Goal: Information Seeking & Learning: Check status

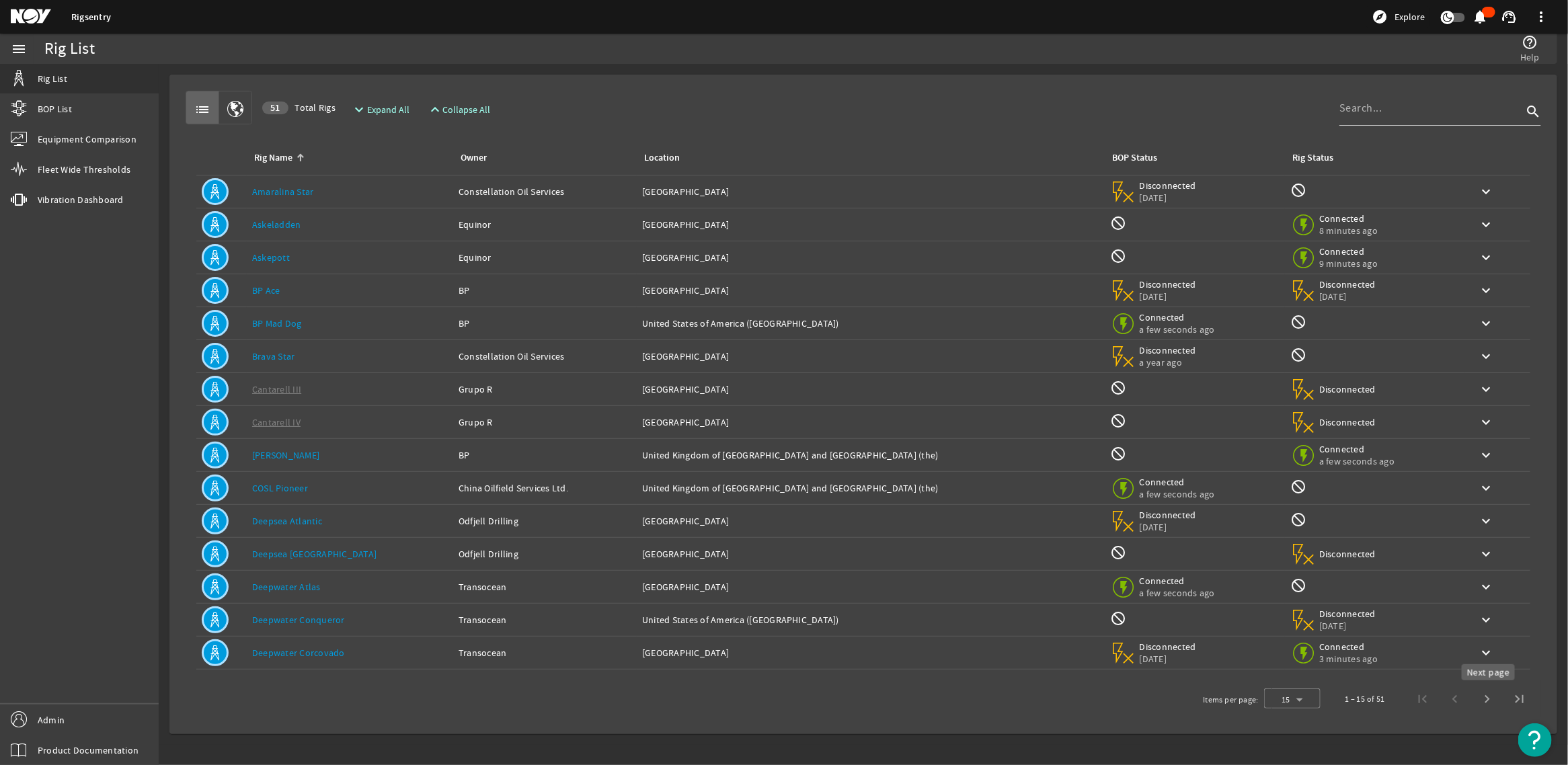
click at [1487, 701] on span "Next page" at bounding box center [1488, 699] width 33 height 33
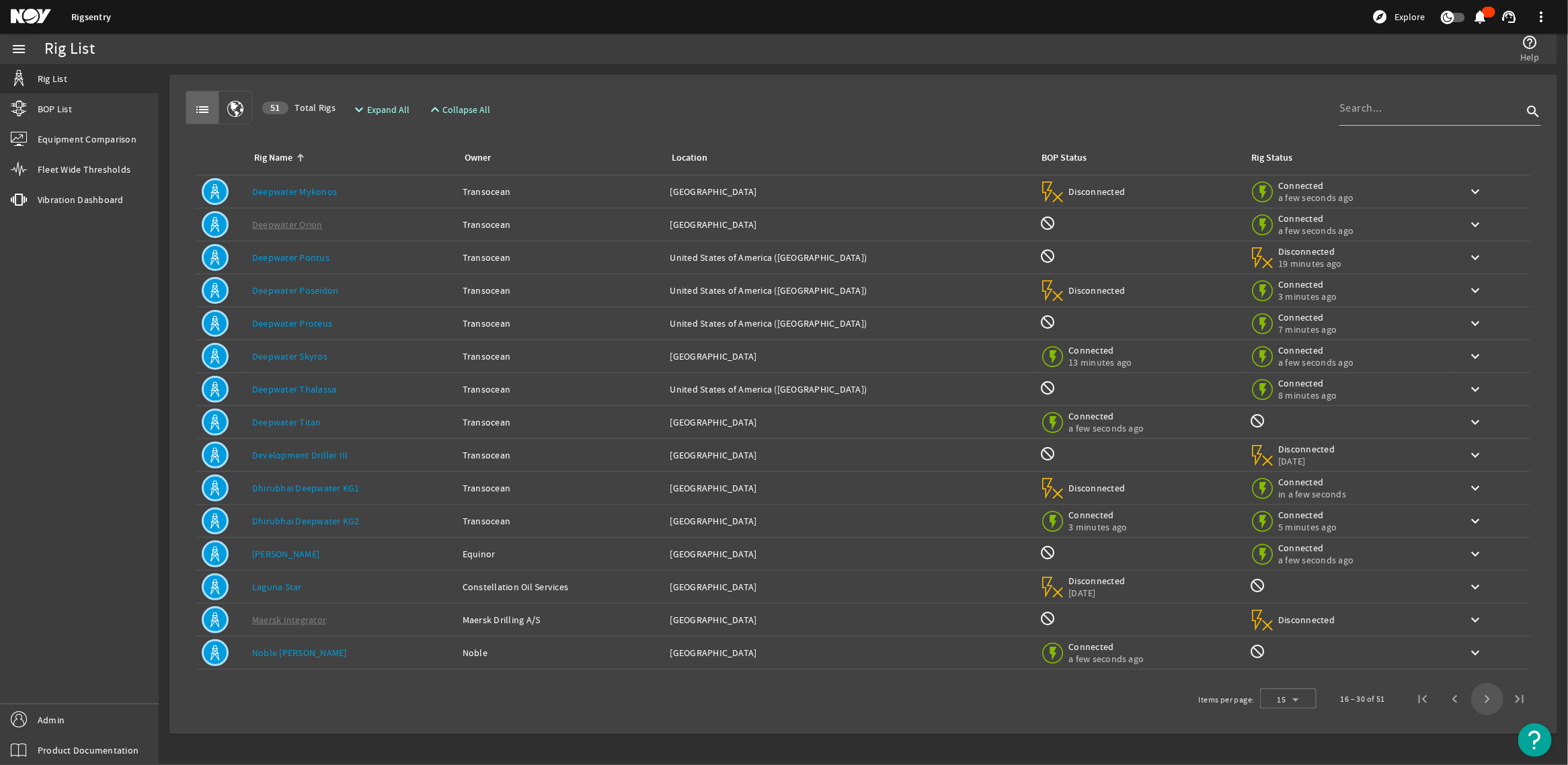
click at [1485, 704] on span "Next page" at bounding box center [1488, 699] width 33 height 33
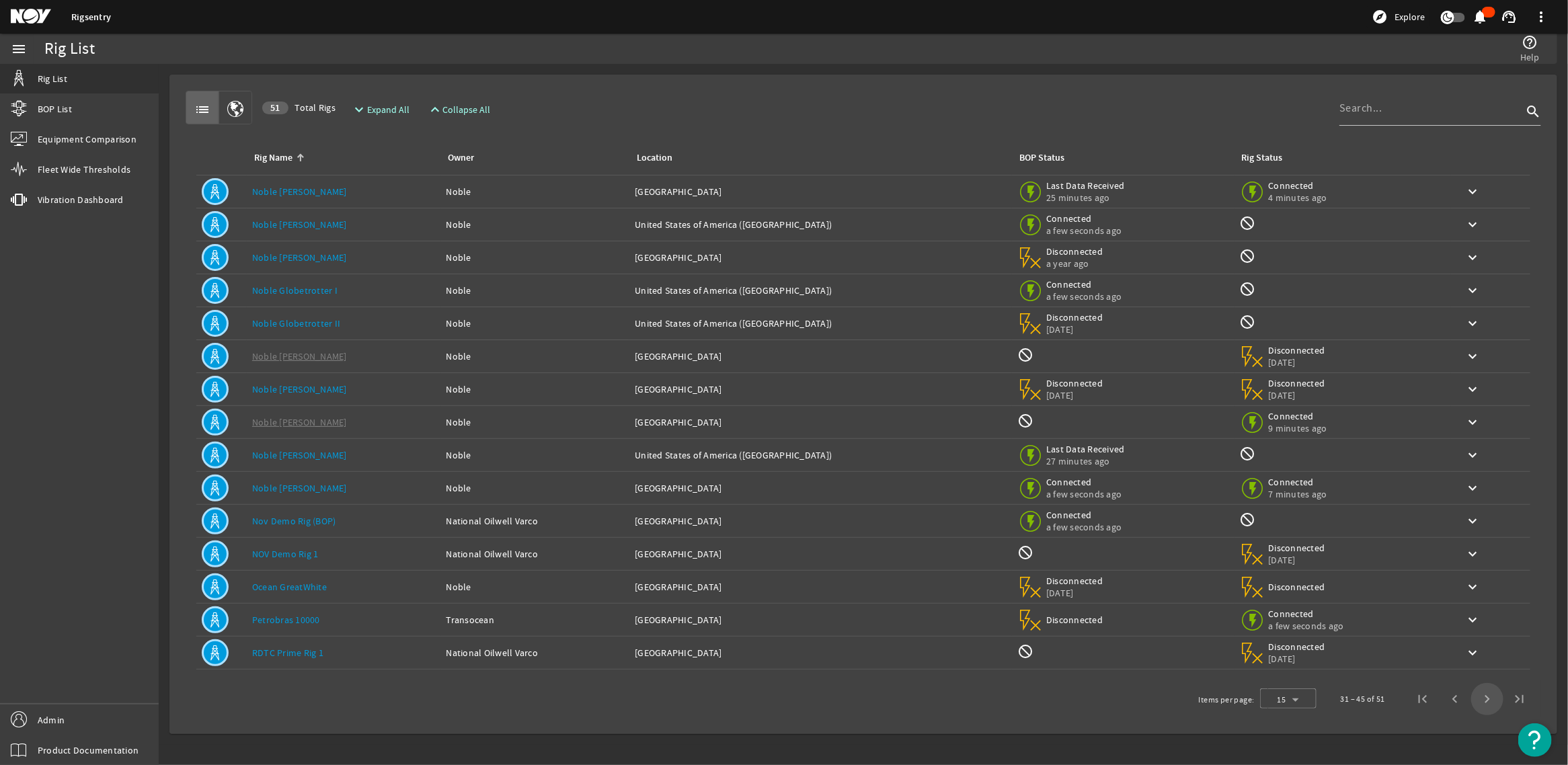
click at [1486, 704] on span "Next page" at bounding box center [1488, 699] width 33 height 33
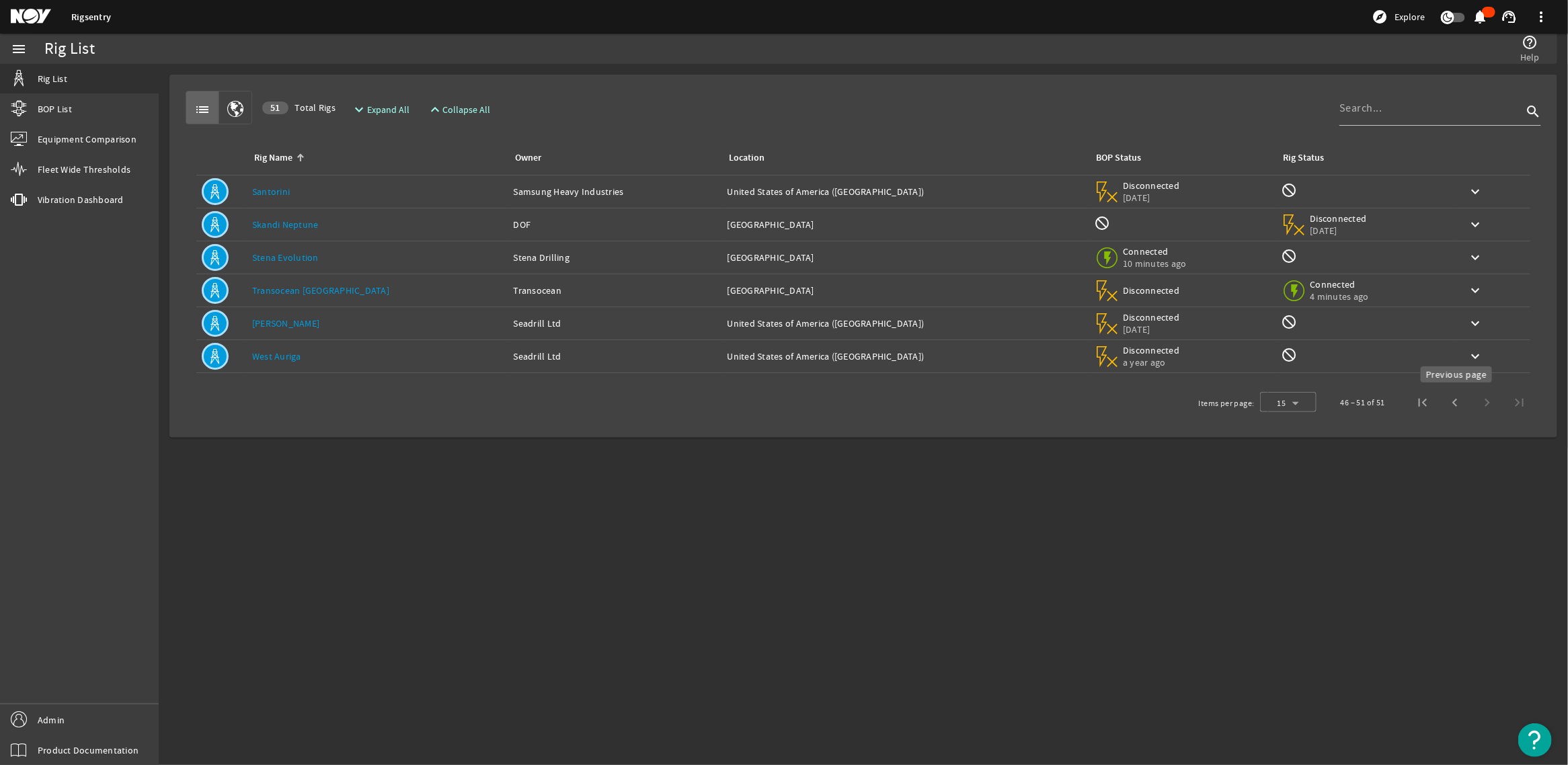
click at [1446, 404] on span "Previous page" at bounding box center [1455, 403] width 33 height 33
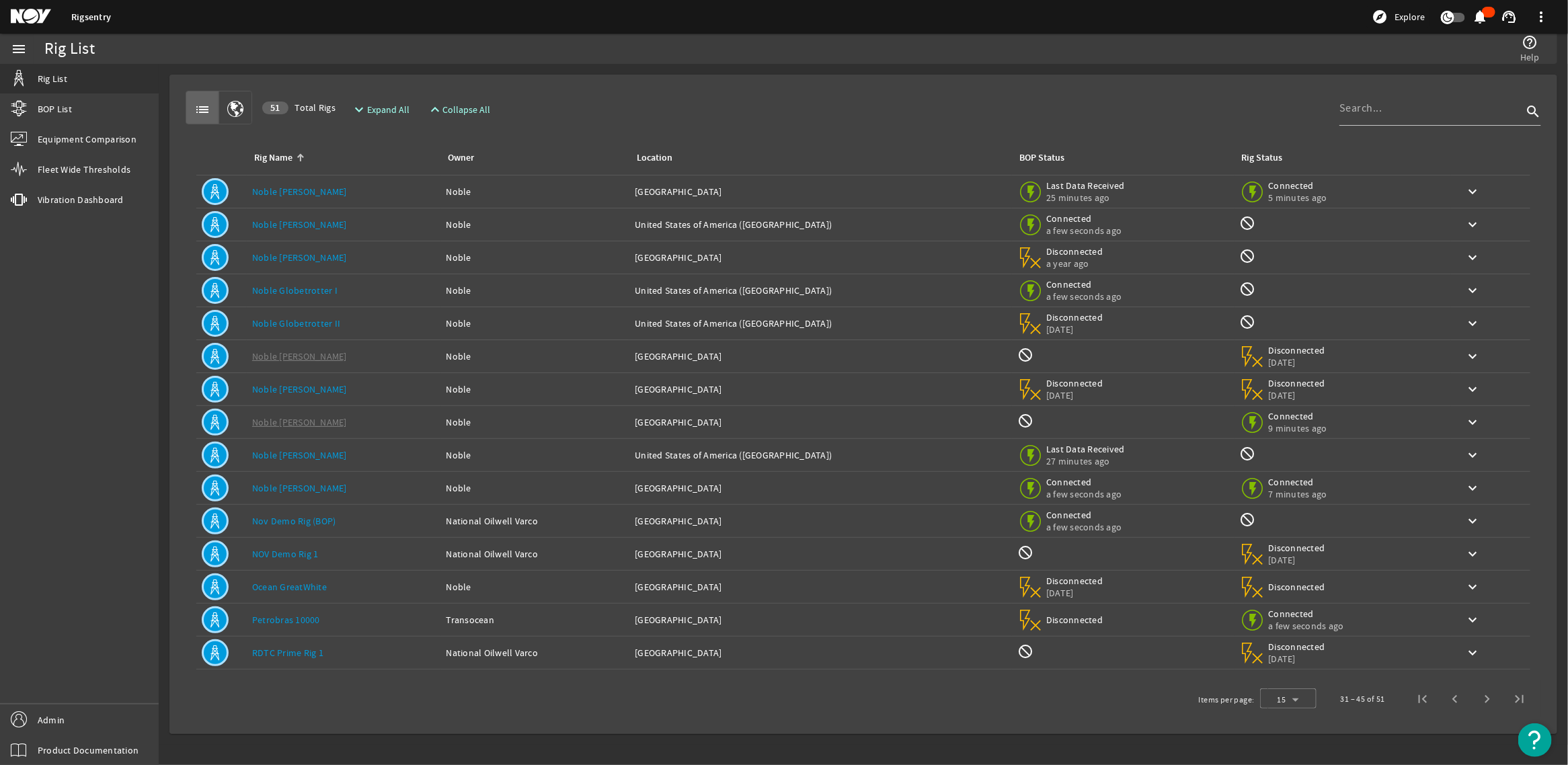
click at [1451, 404] on td "Expand keyboard_arrow_down" at bounding box center [1490, 390] width 79 height 33
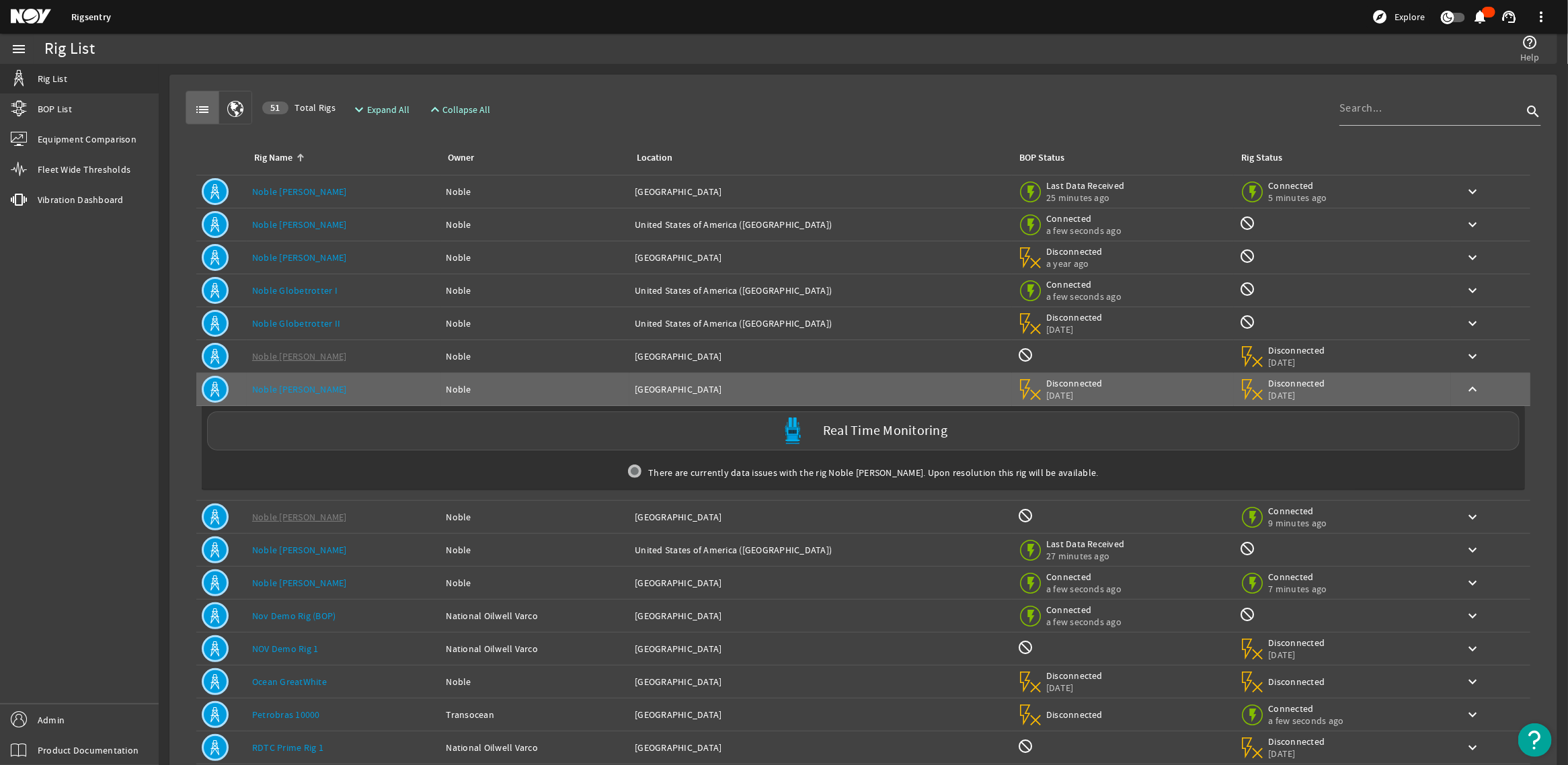
scroll to position [77, 0]
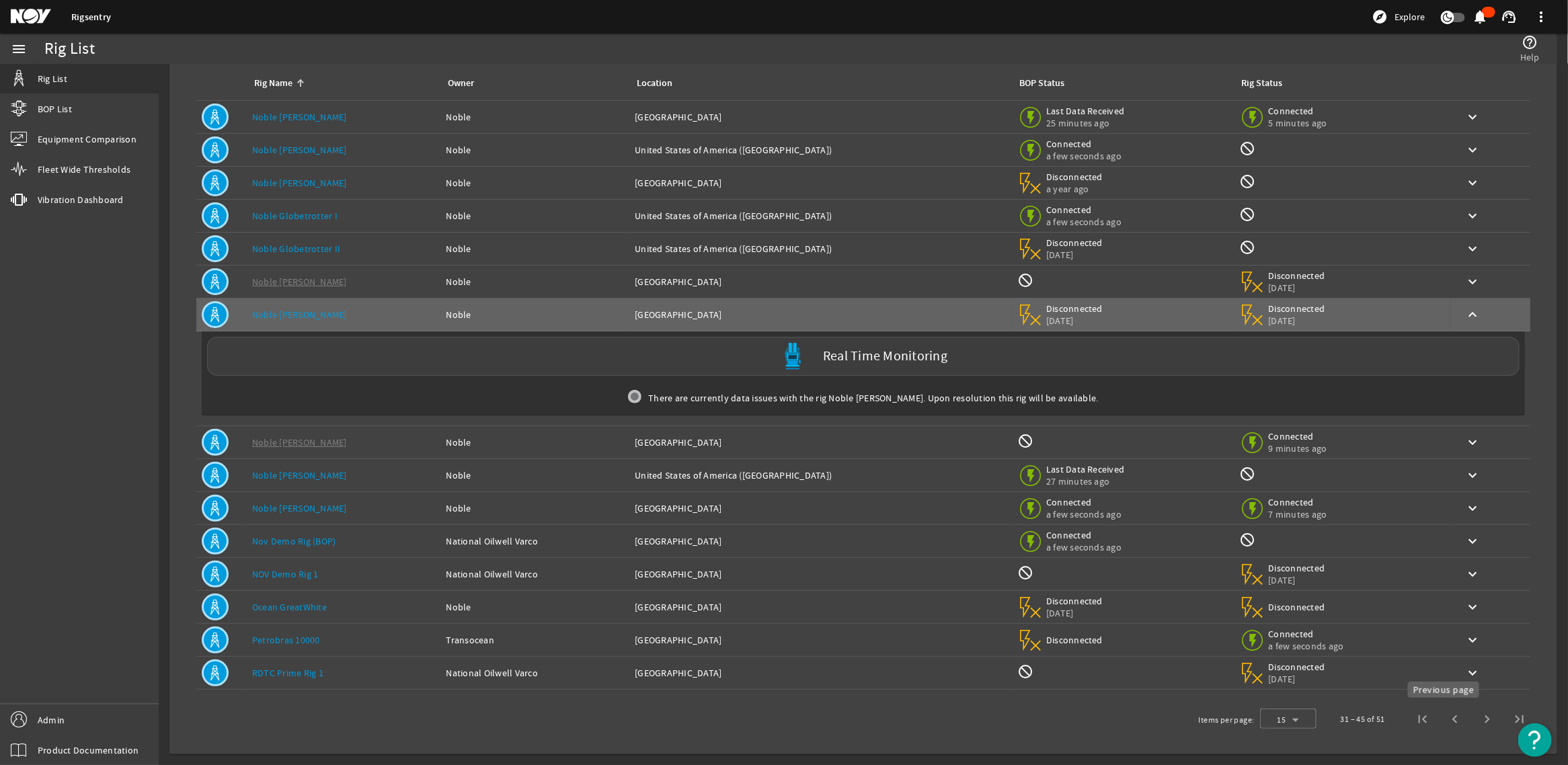
click at [1439, 729] on span "Previous page" at bounding box center [1455, 719] width 33 height 33
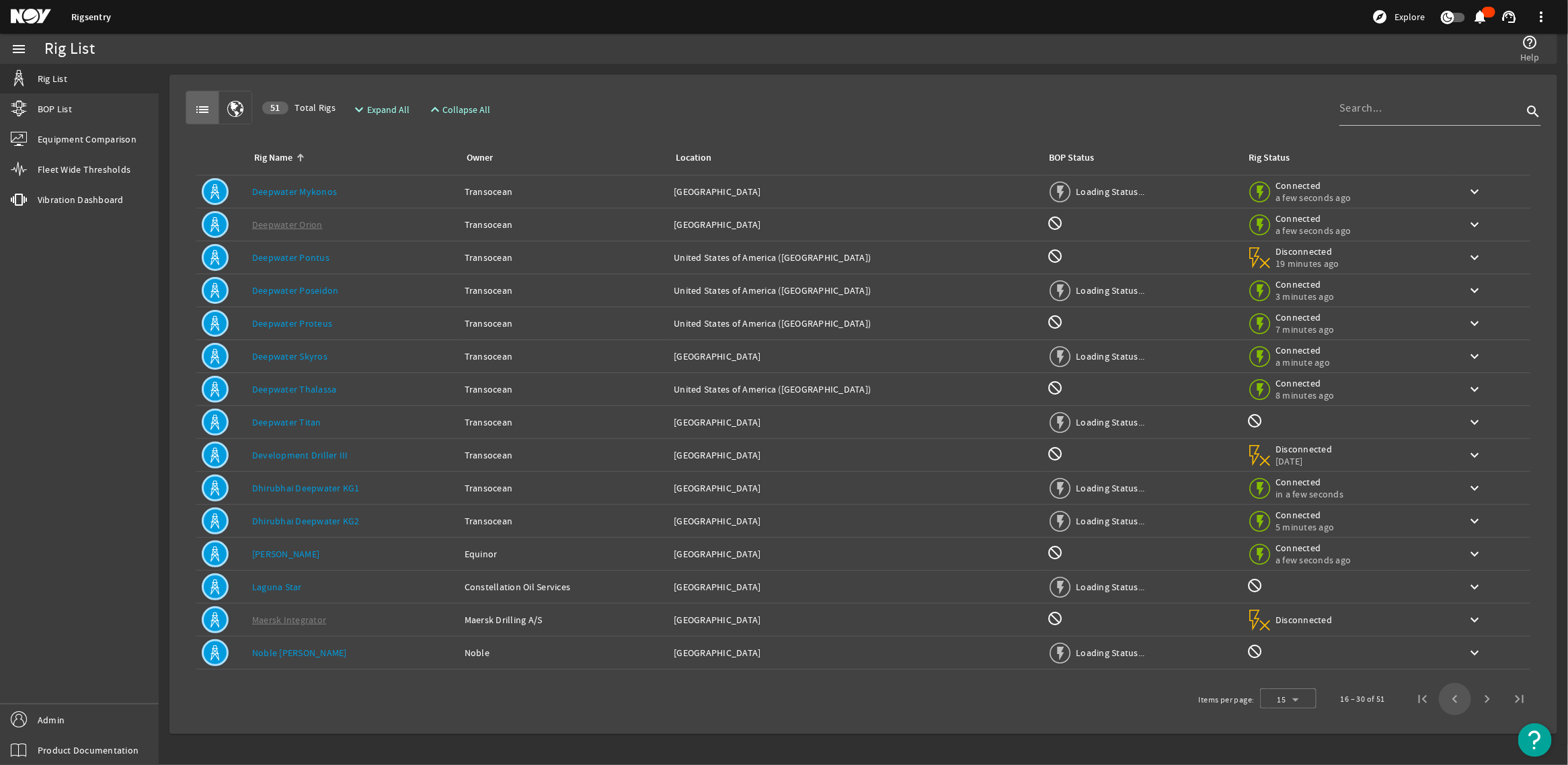
scroll to position [0, 0]
click at [1483, 697] on span "Next page" at bounding box center [1488, 699] width 33 height 33
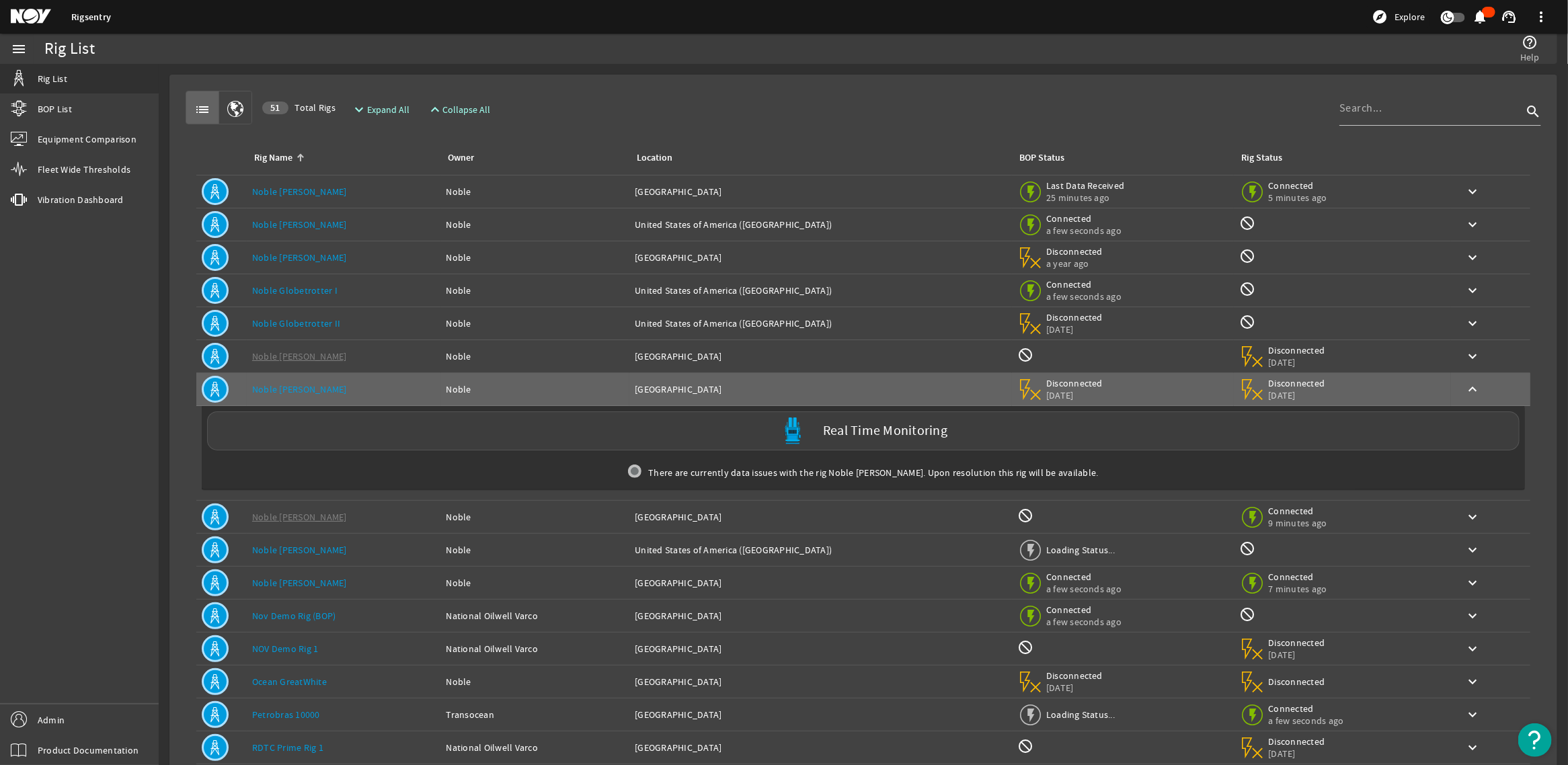
scroll to position [77, 0]
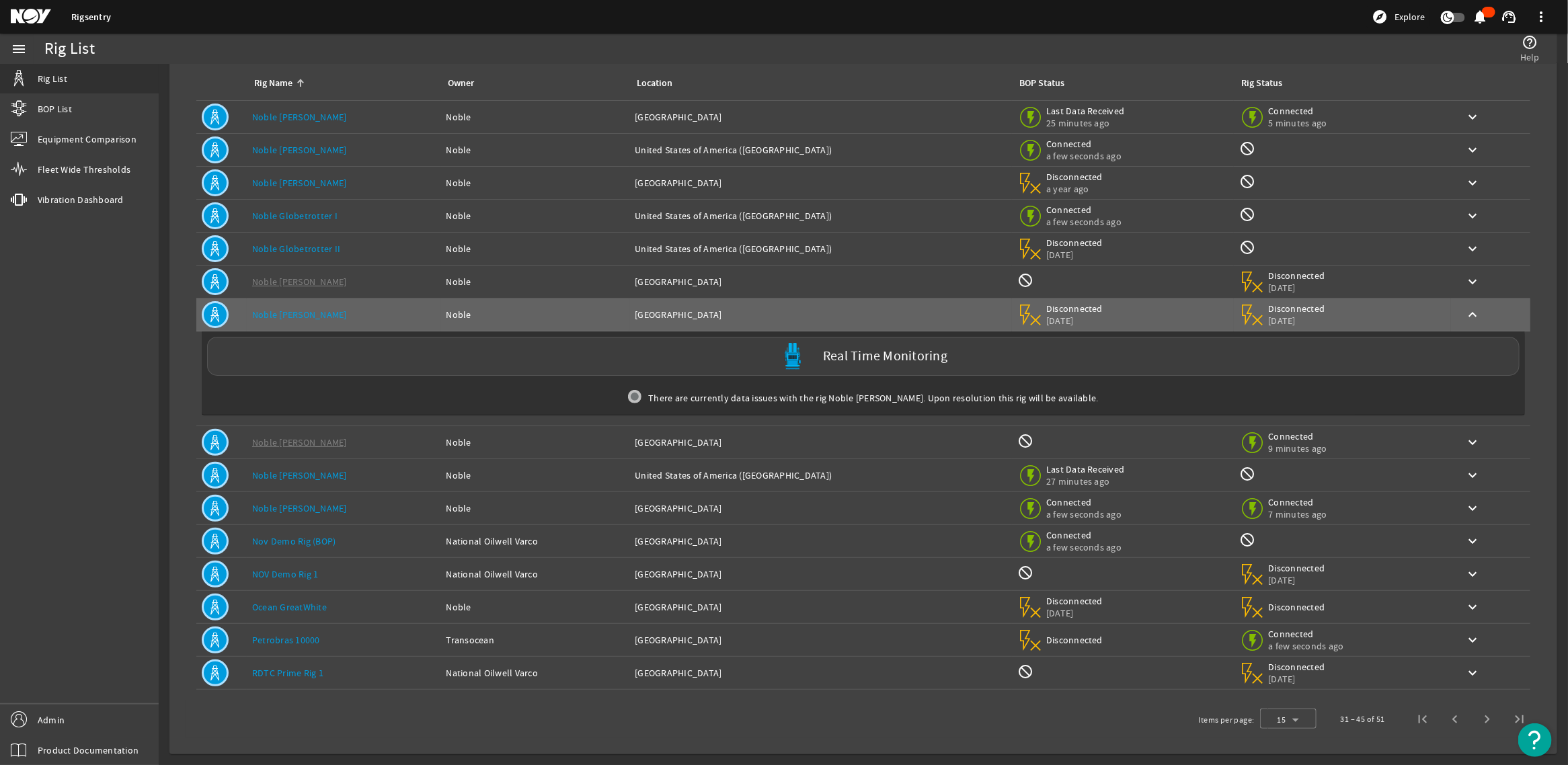
click at [358, 509] on div "Rig Name: Noble [PERSON_NAME]" at bounding box center [344, 508] width 184 height 13
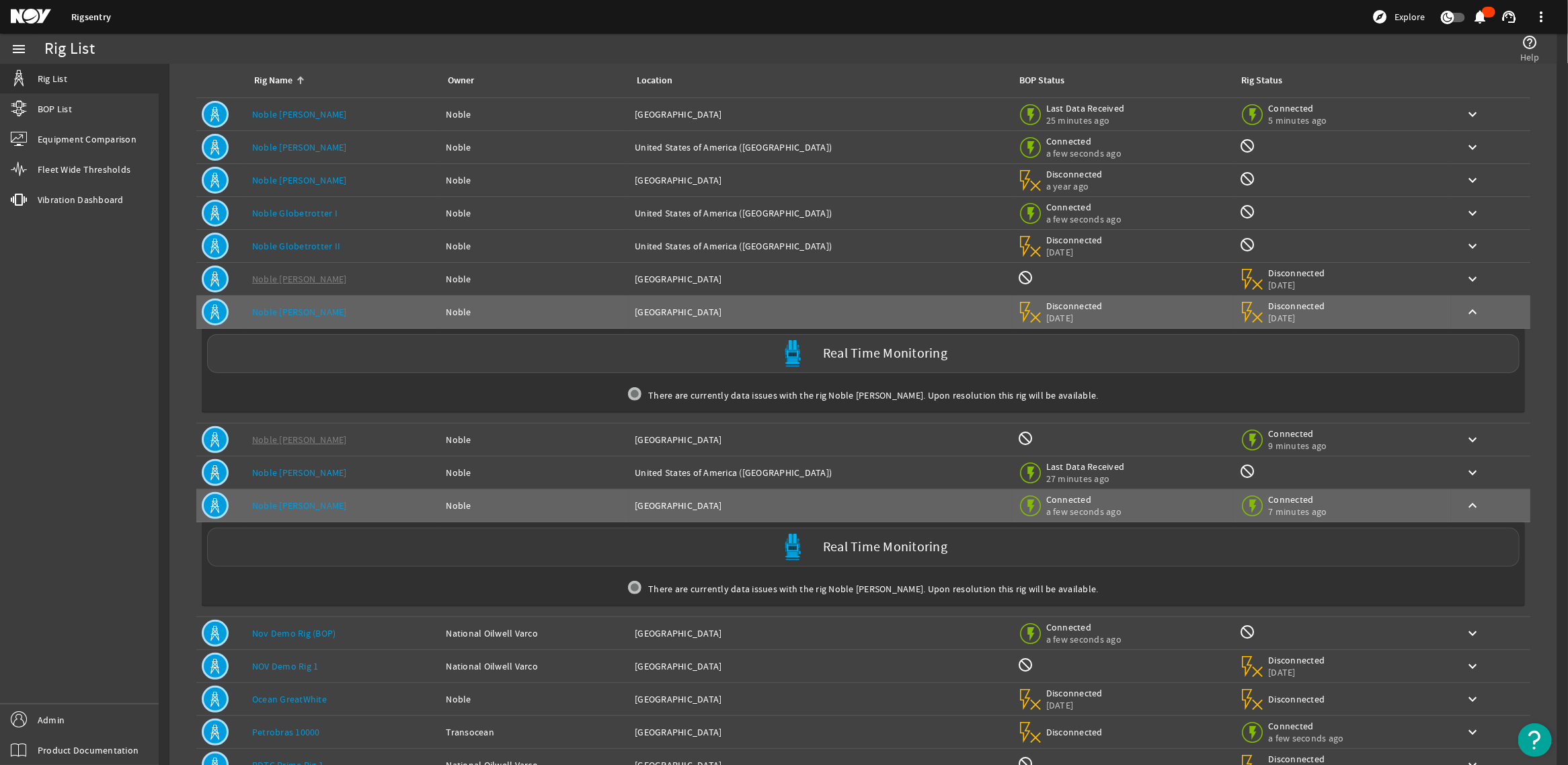
click at [571, 552] on div "Real Time Monitoring" at bounding box center [863, 547] width 1312 height 39
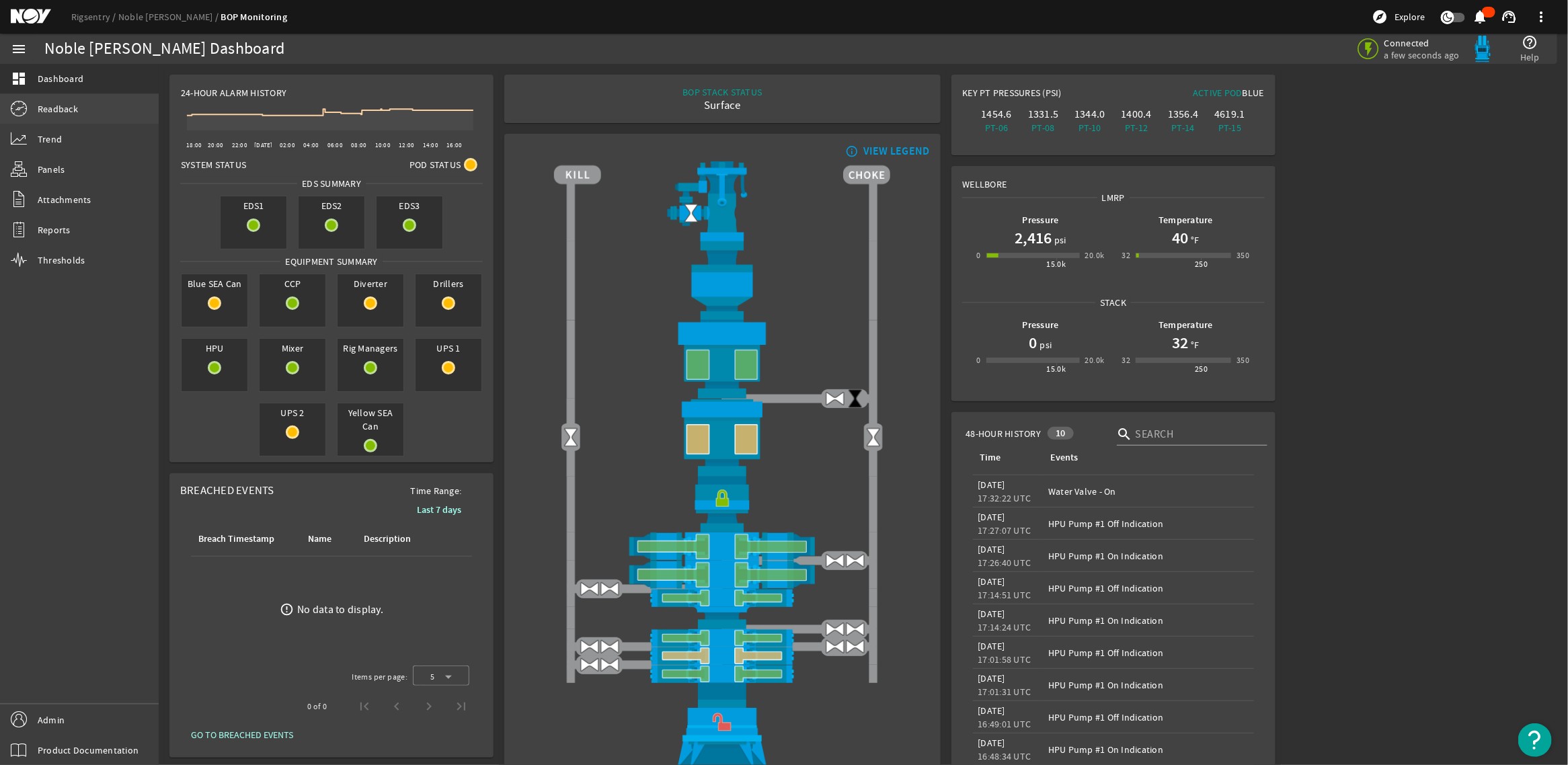
click at [69, 108] on span "Readback" at bounding box center [58, 109] width 40 height 13
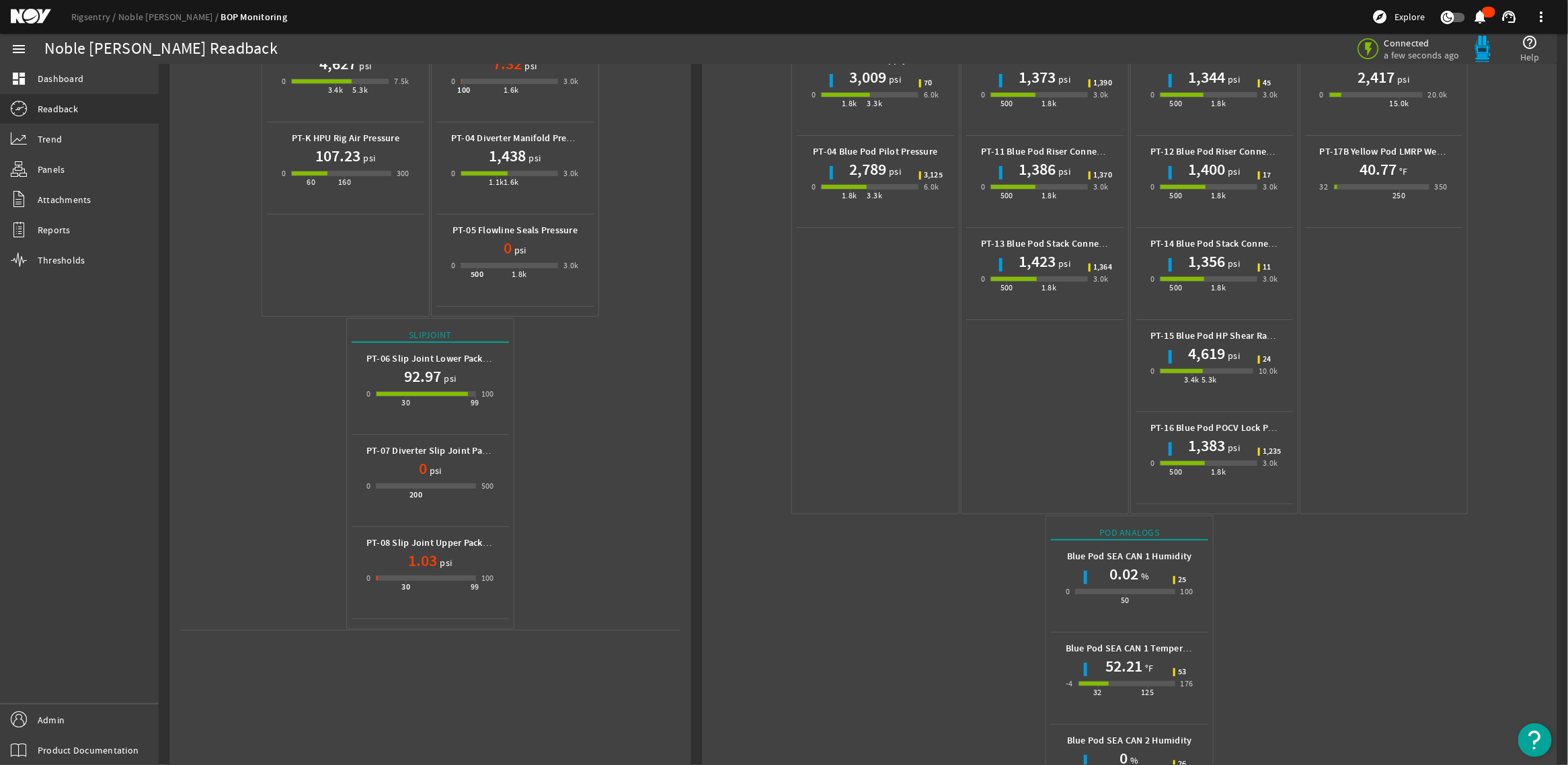
scroll to position [448, 0]
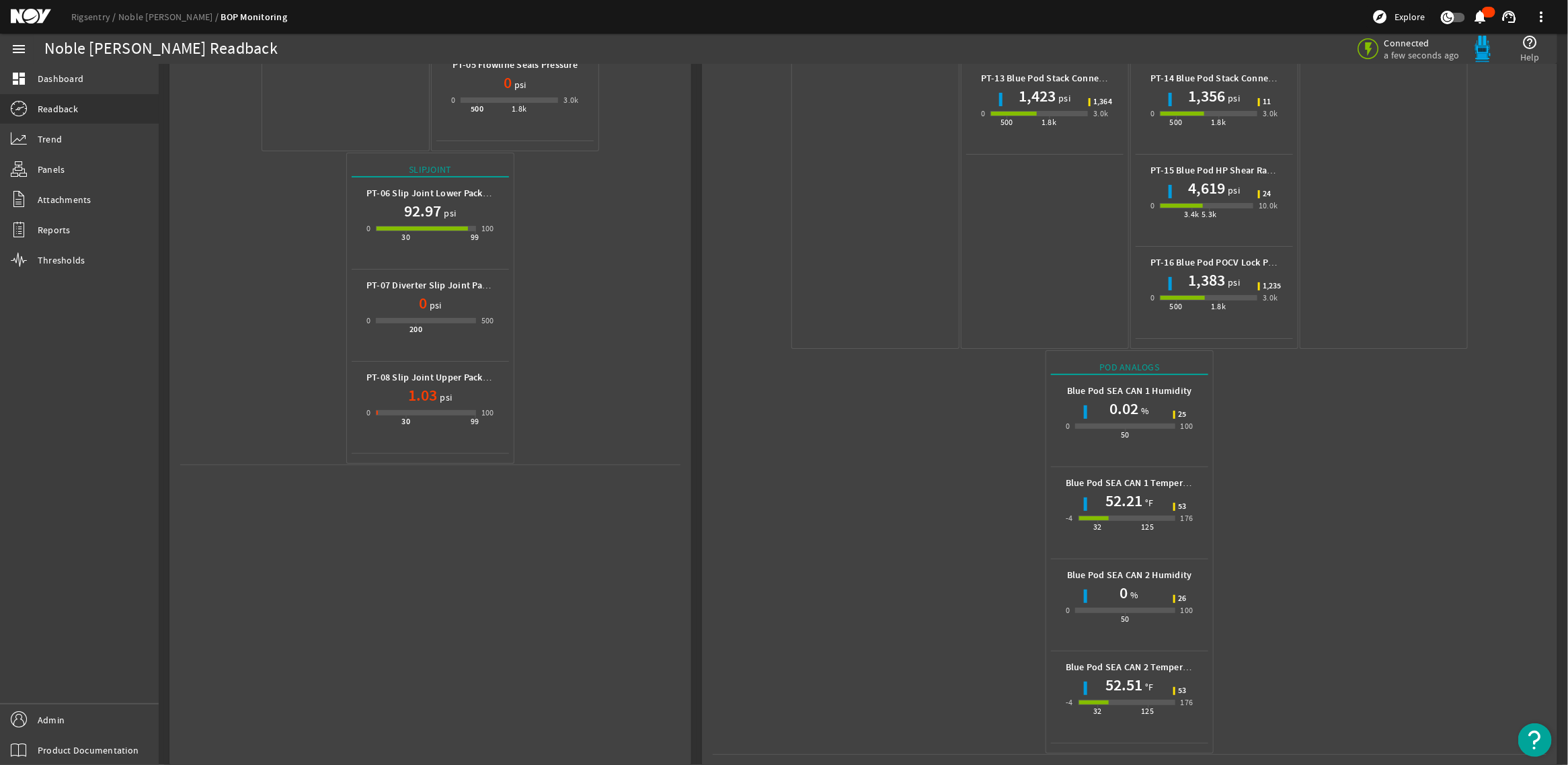
click at [1520, 131] on div "Supply PT-01 Blue Pod Conduit Pressure 4,600 psi 0 3.4k 5.3k 10.0k 4,678 PT-02 …" at bounding box center [1129, 212] width 834 height 1086
click at [102, 13] on link "Rigsentry" at bounding box center [95, 17] width 47 height 12
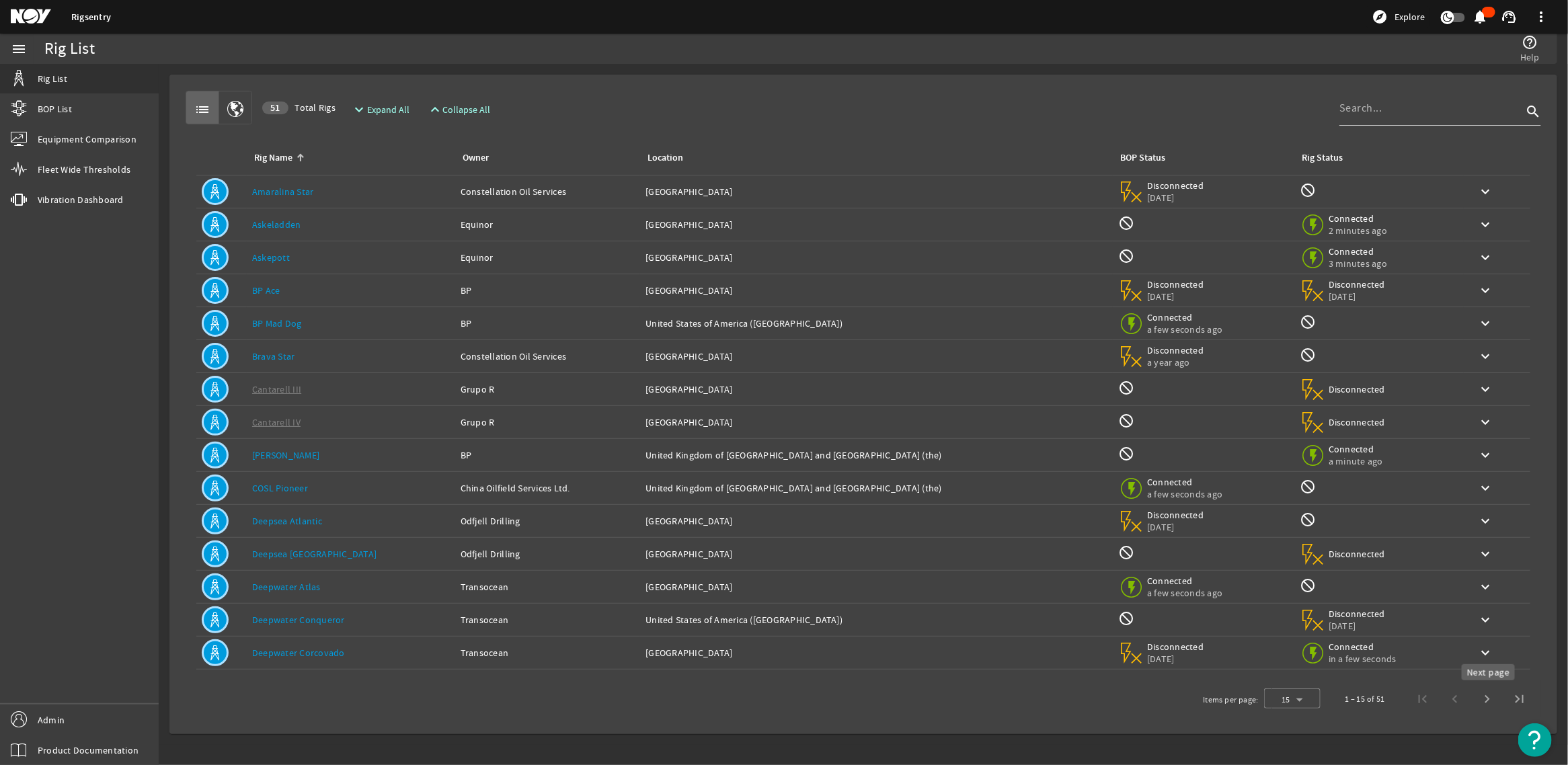
click at [1478, 703] on span "Next page" at bounding box center [1488, 699] width 33 height 33
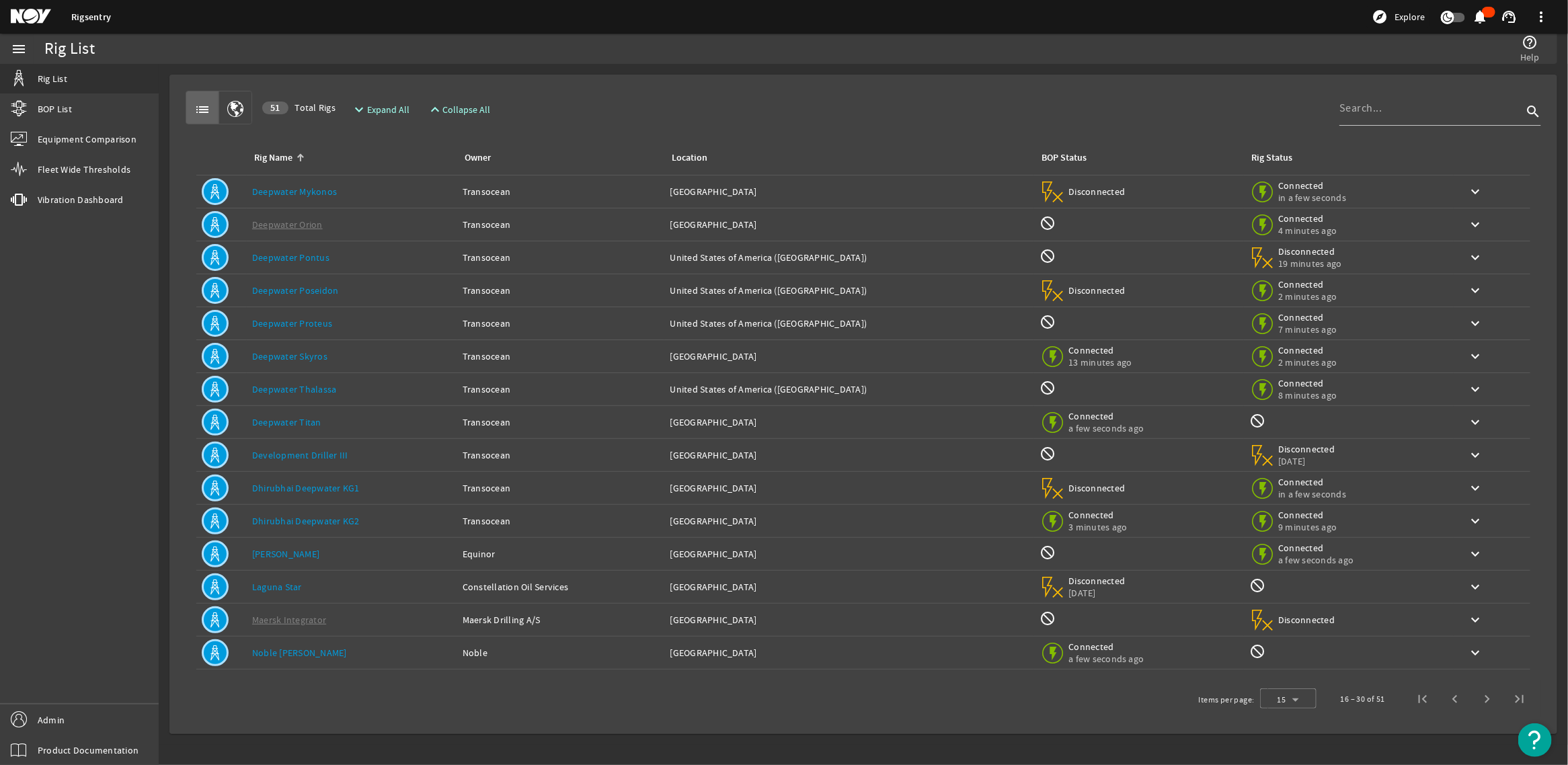
click at [316, 418] on link "Deepwater Titan" at bounding box center [286, 422] width 69 height 12
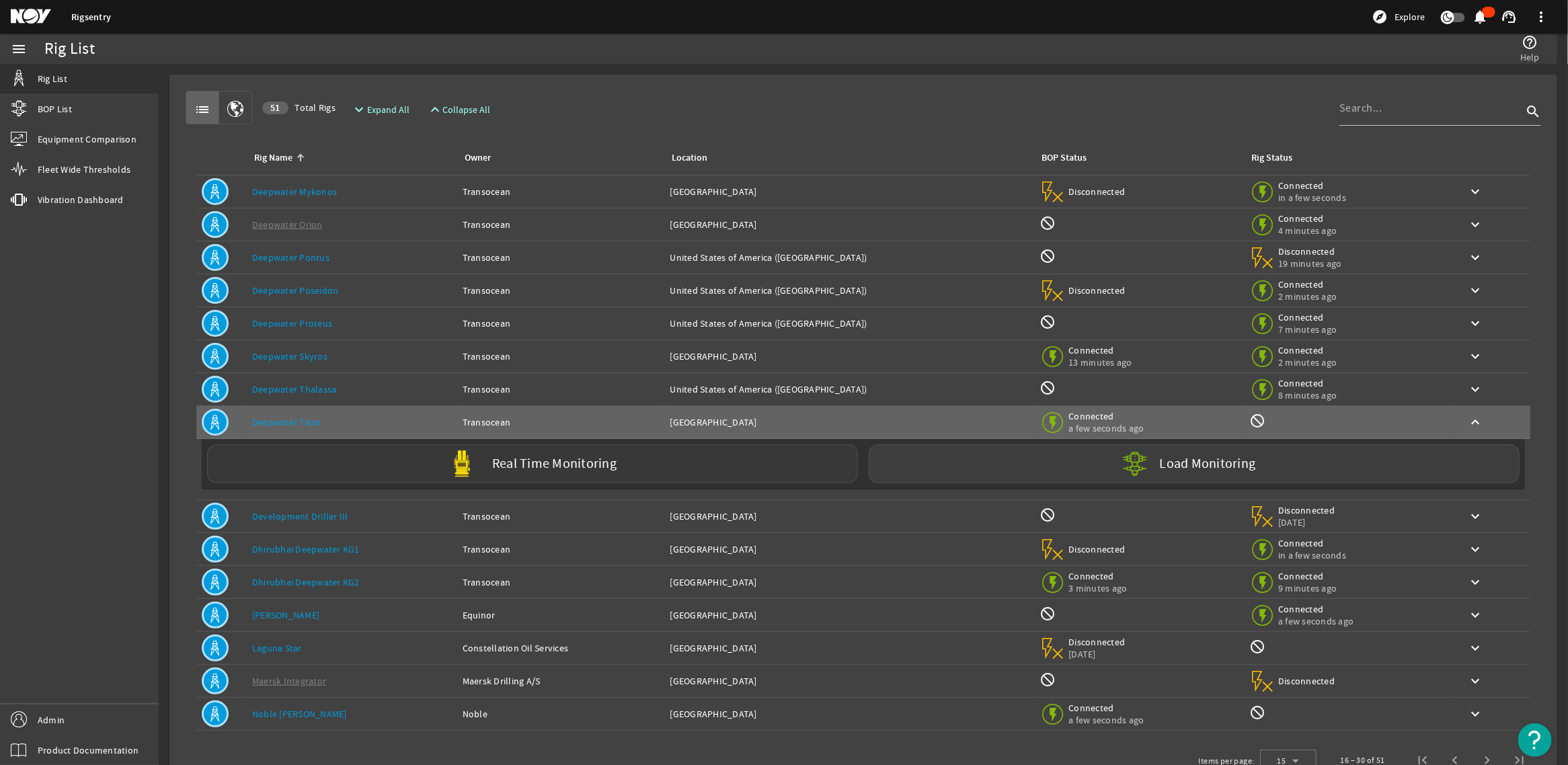
click at [551, 464] on label "Real Time Monitoring" at bounding box center [554, 464] width 124 height 14
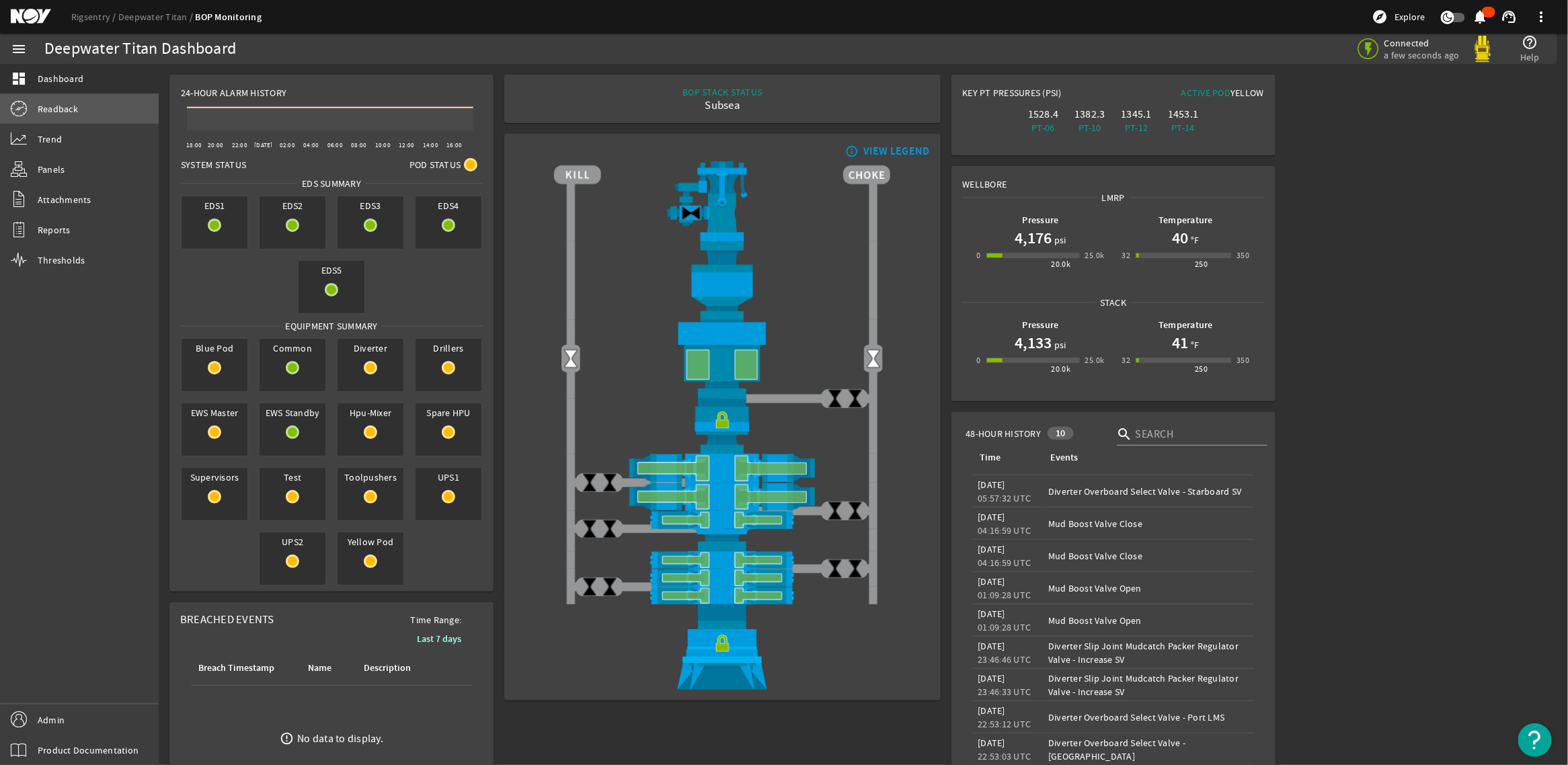
click at [82, 108] on link "Readback" at bounding box center [79, 109] width 159 height 30
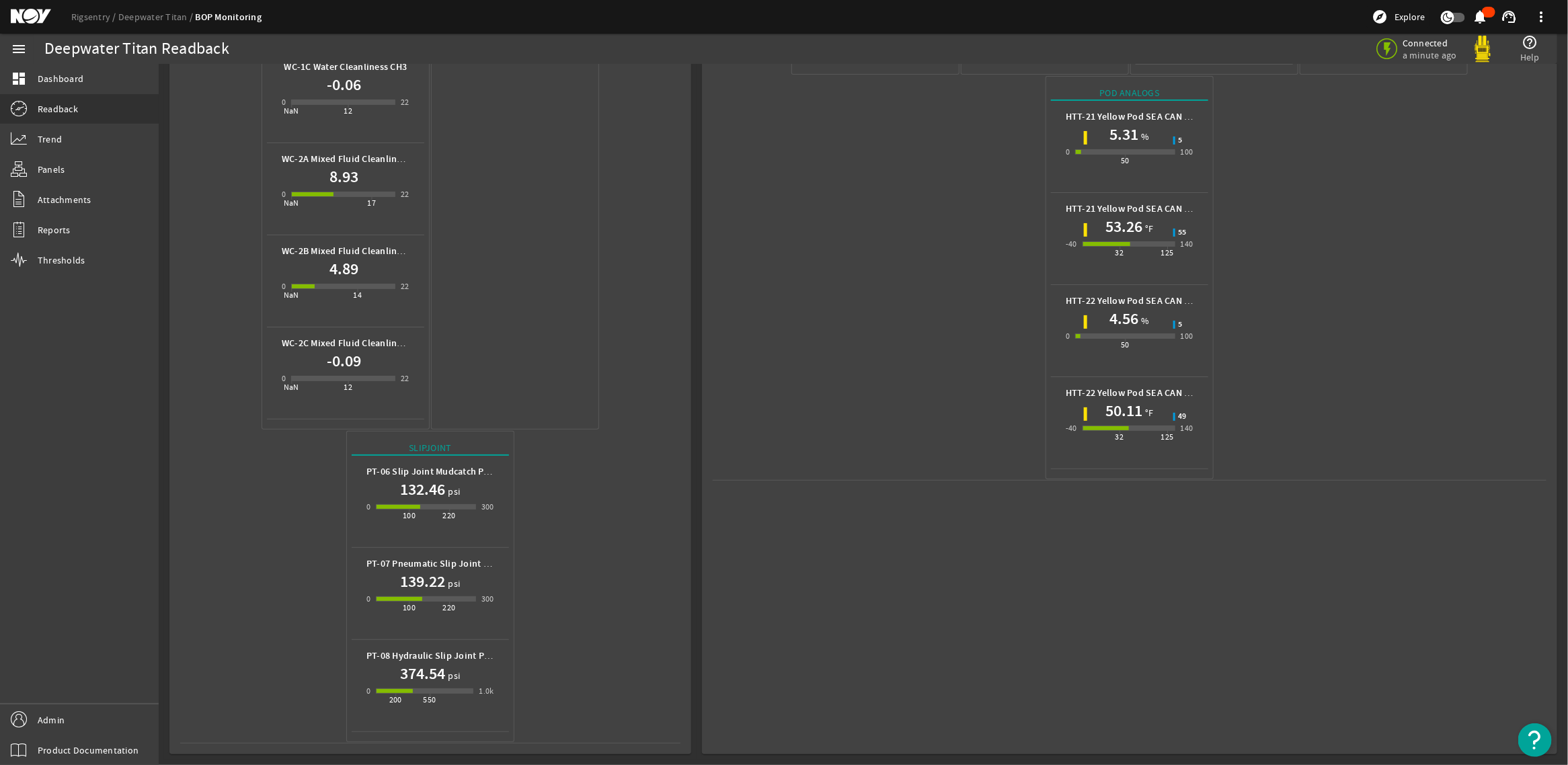
scroll to position [834, 0]
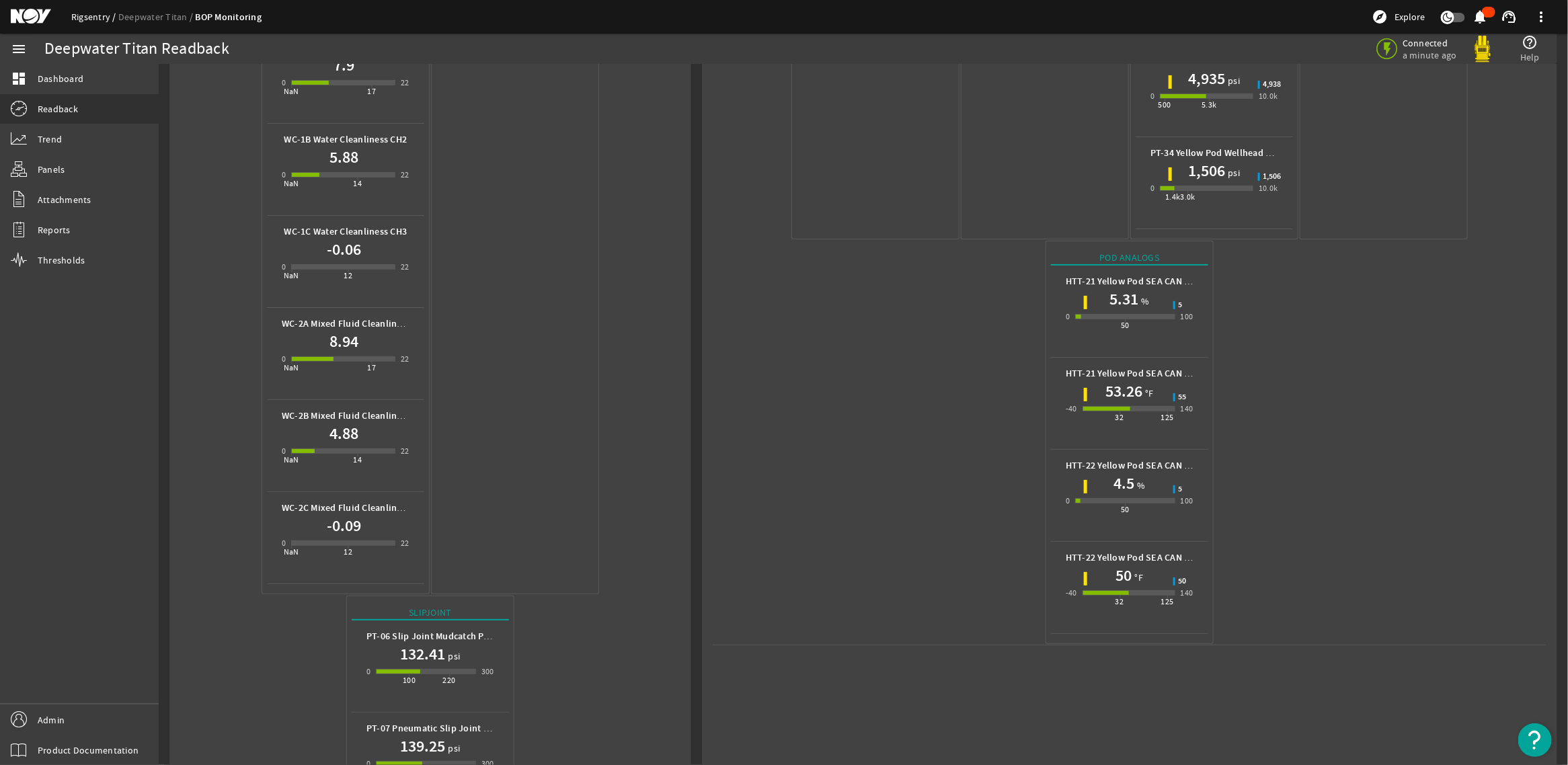
click at [99, 19] on link "Rigsentry" at bounding box center [95, 17] width 47 height 12
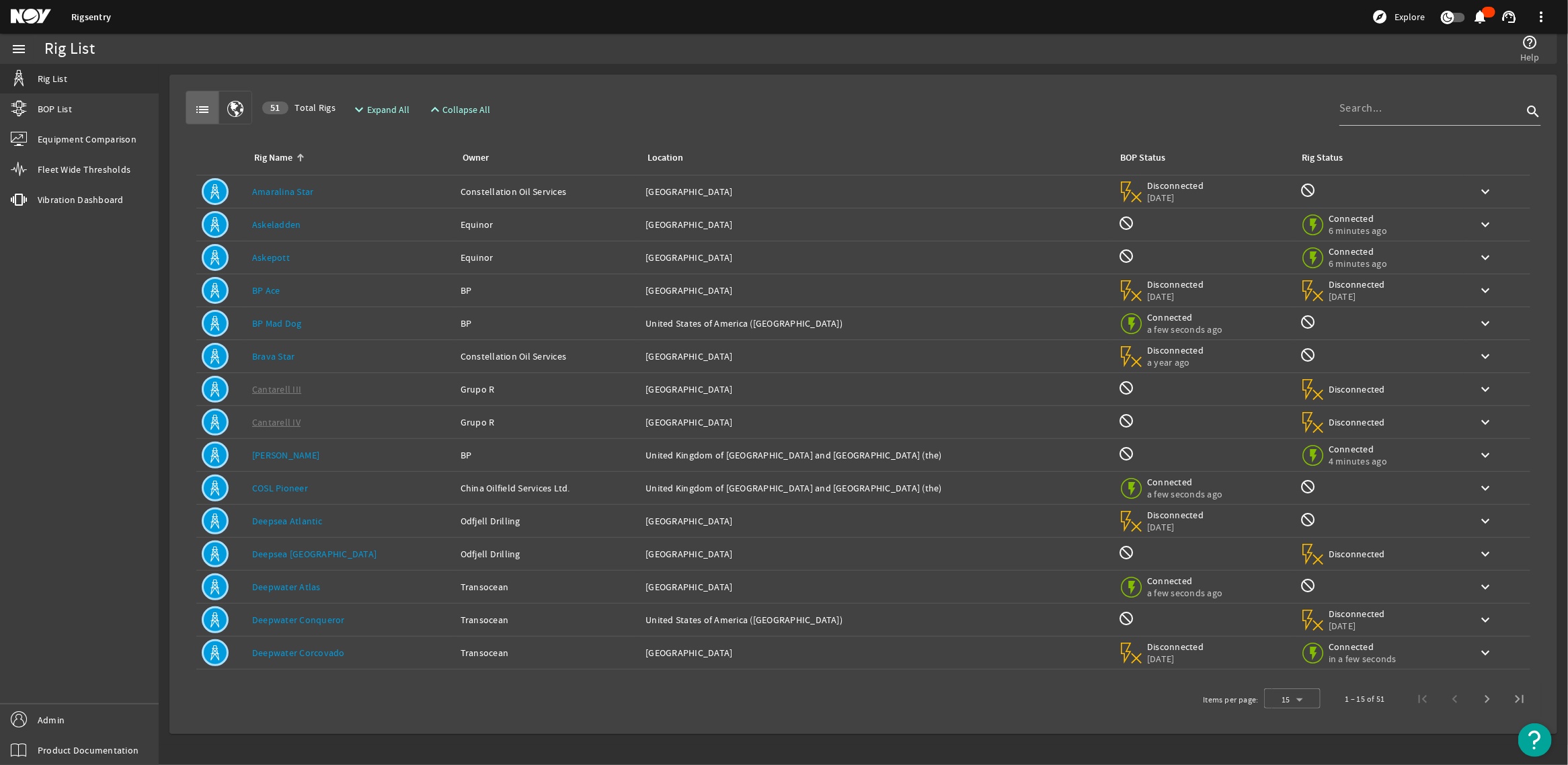
click at [328, 589] on div "Rig Name: Deepwater Atlas" at bounding box center [351, 587] width 198 height 13
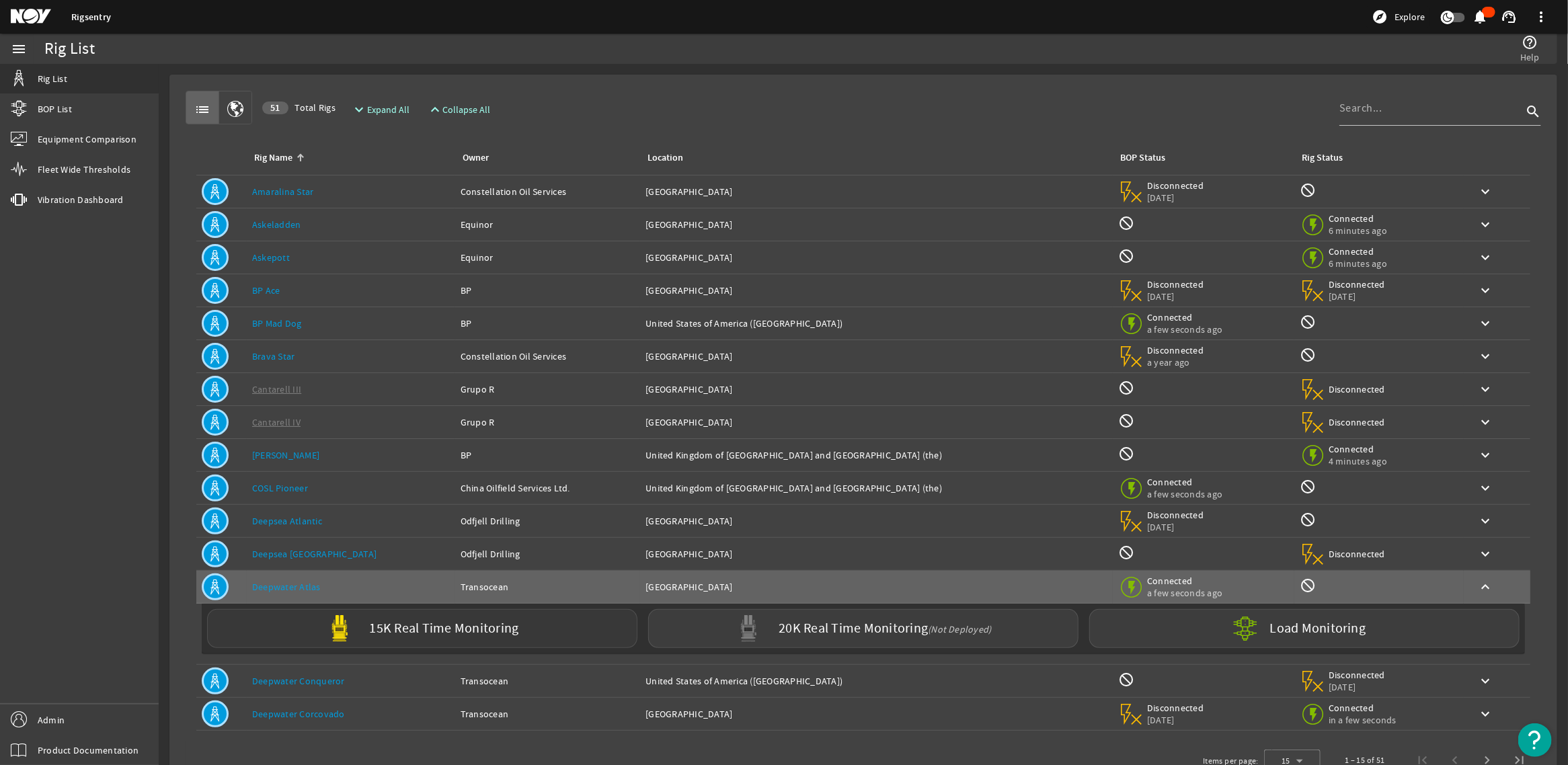
click at [519, 627] on div "15K Real Time Monitoring" at bounding box center [422, 628] width 431 height 39
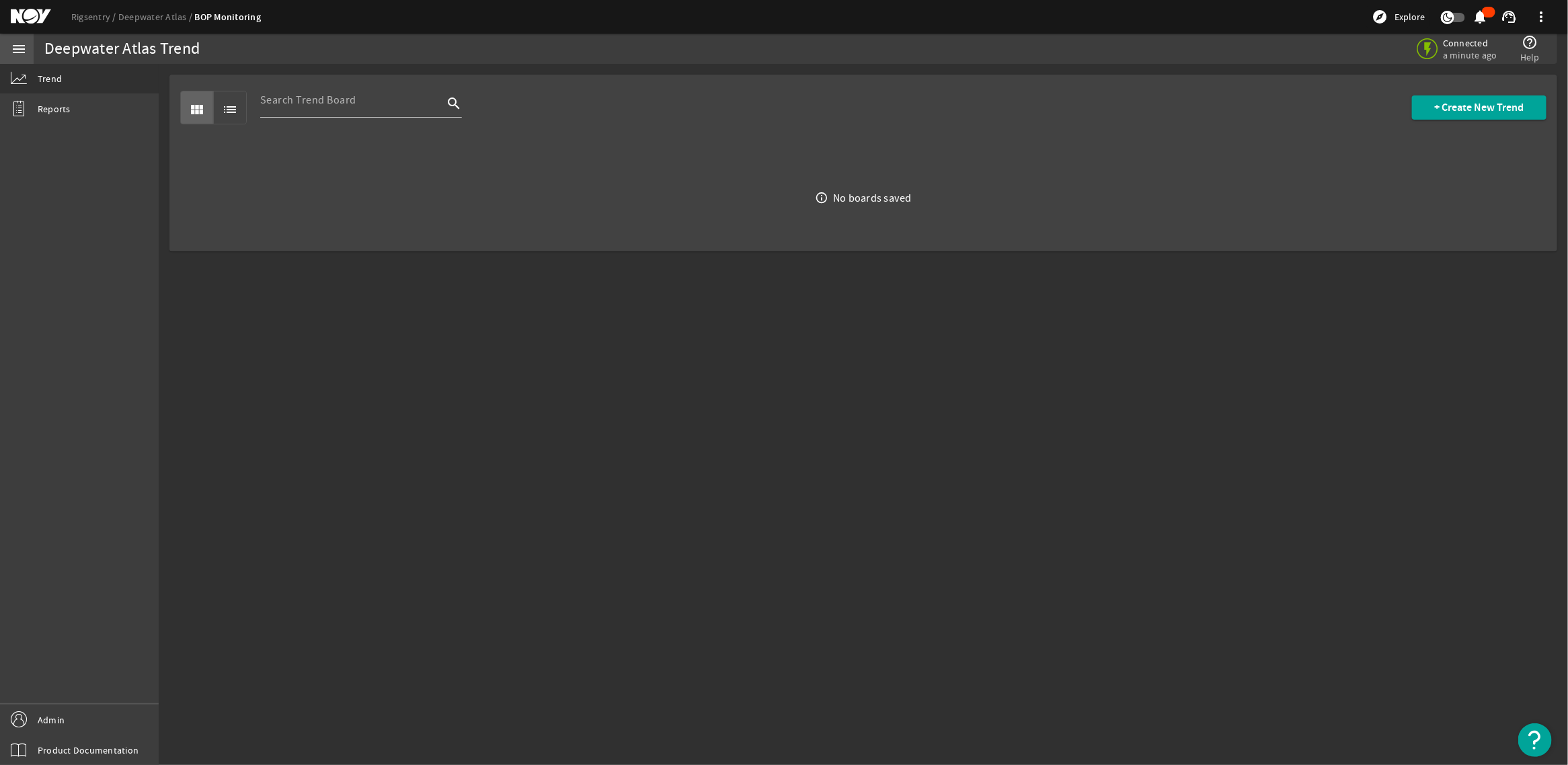
click at [31, 47] on div "menu" at bounding box center [19, 48] width 38 height 30
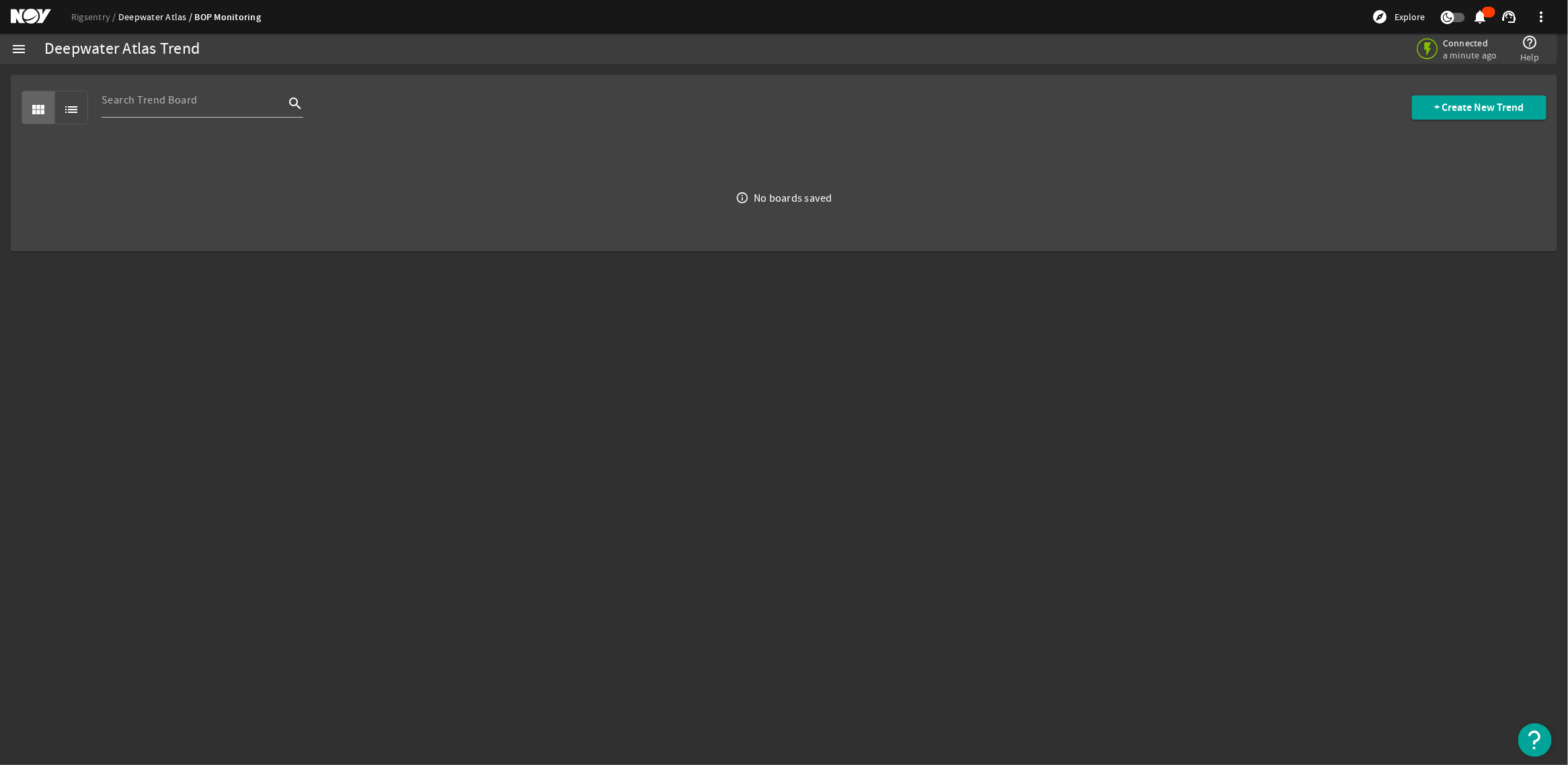
click at [135, 19] on link "Deepwater Atlas" at bounding box center [156, 17] width 76 height 12
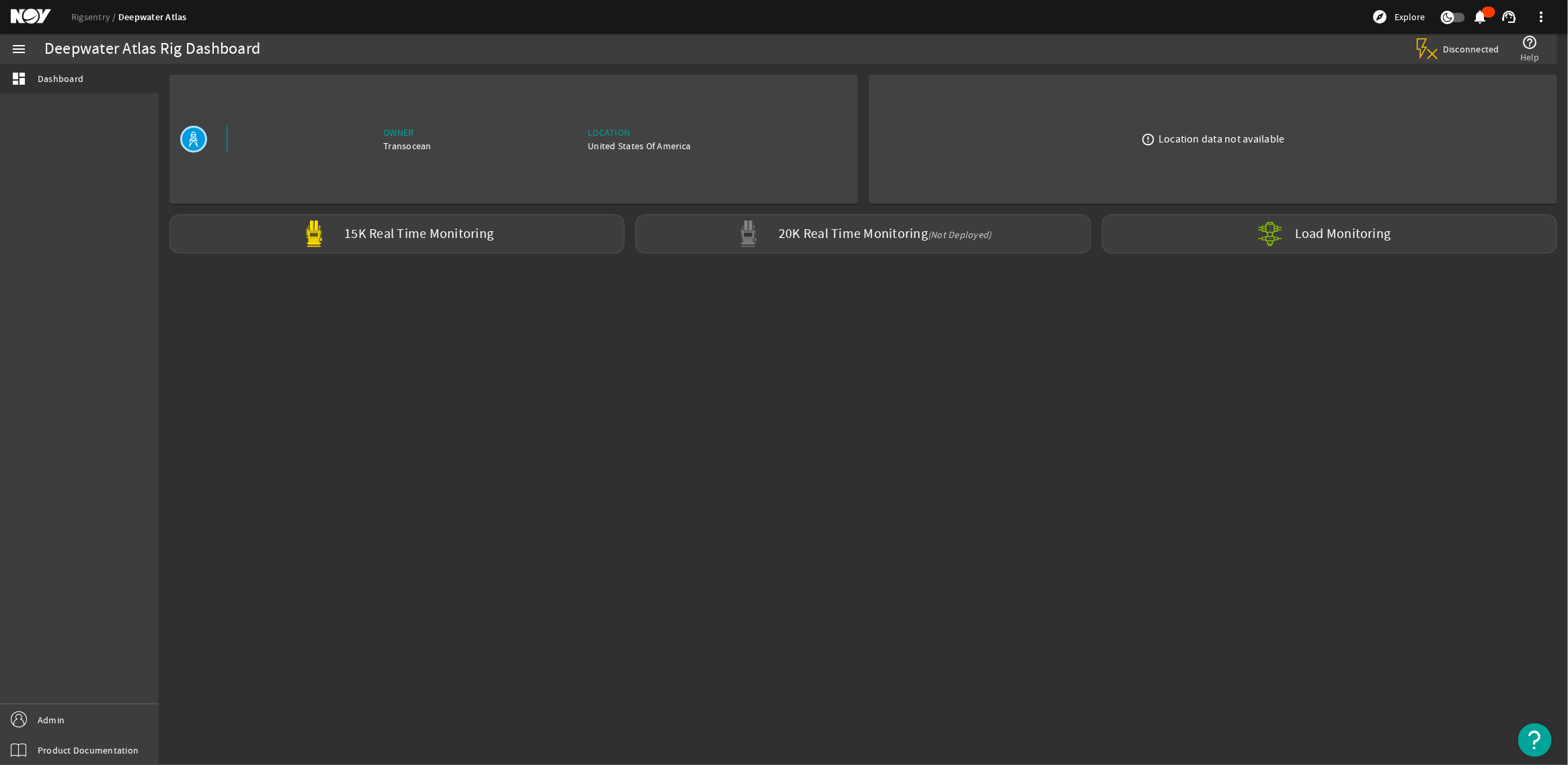
click at [1547, 130] on div "error_outline Location data not available" at bounding box center [1213, 138] width 667 height 107
click at [79, 16] on link "Rigsentry" at bounding box center [95, 17] width 47 height 12
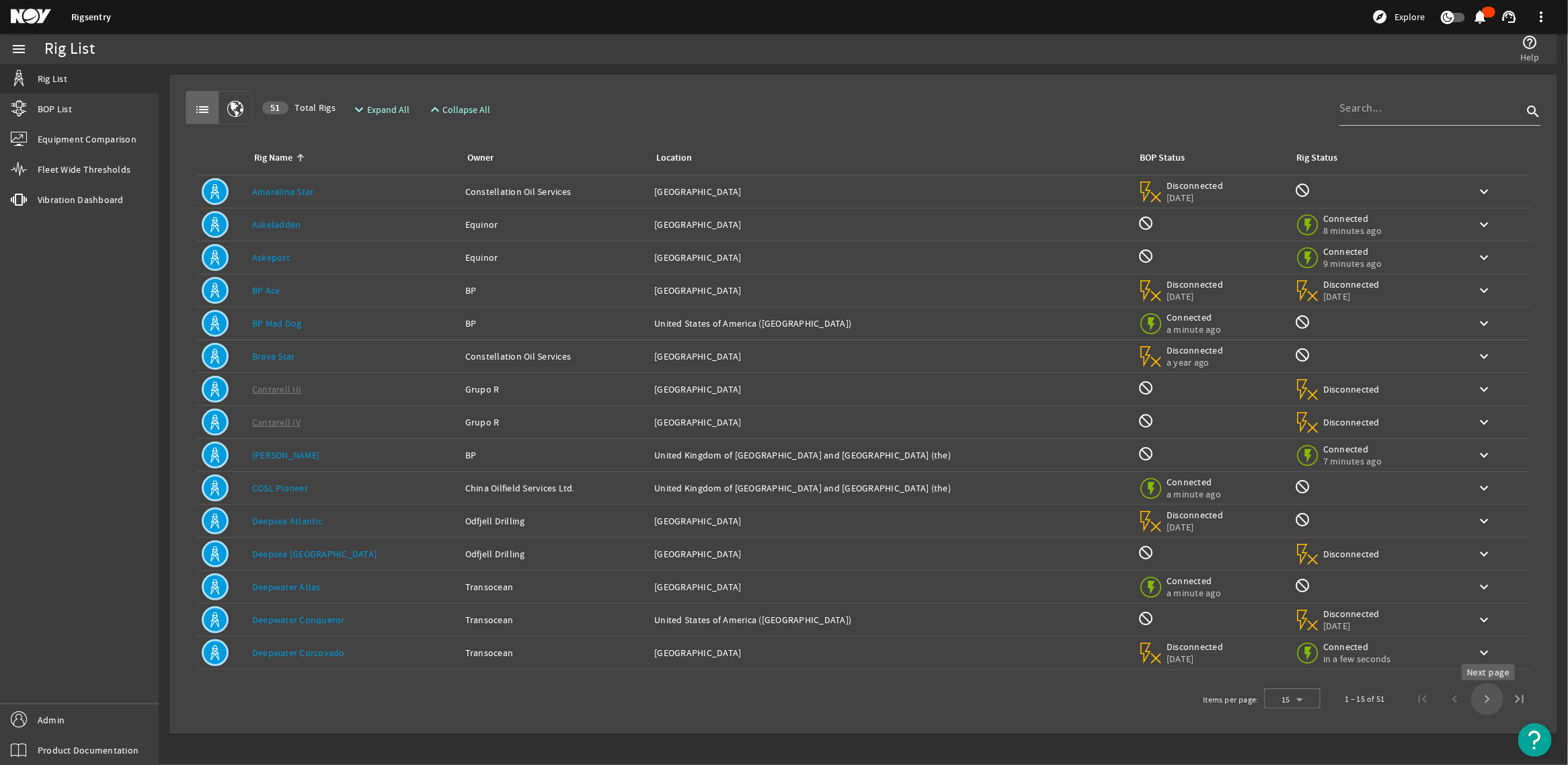
click at [1478, 703] on span "Next page" at bounding box center [1488, 699] width 33 height 33
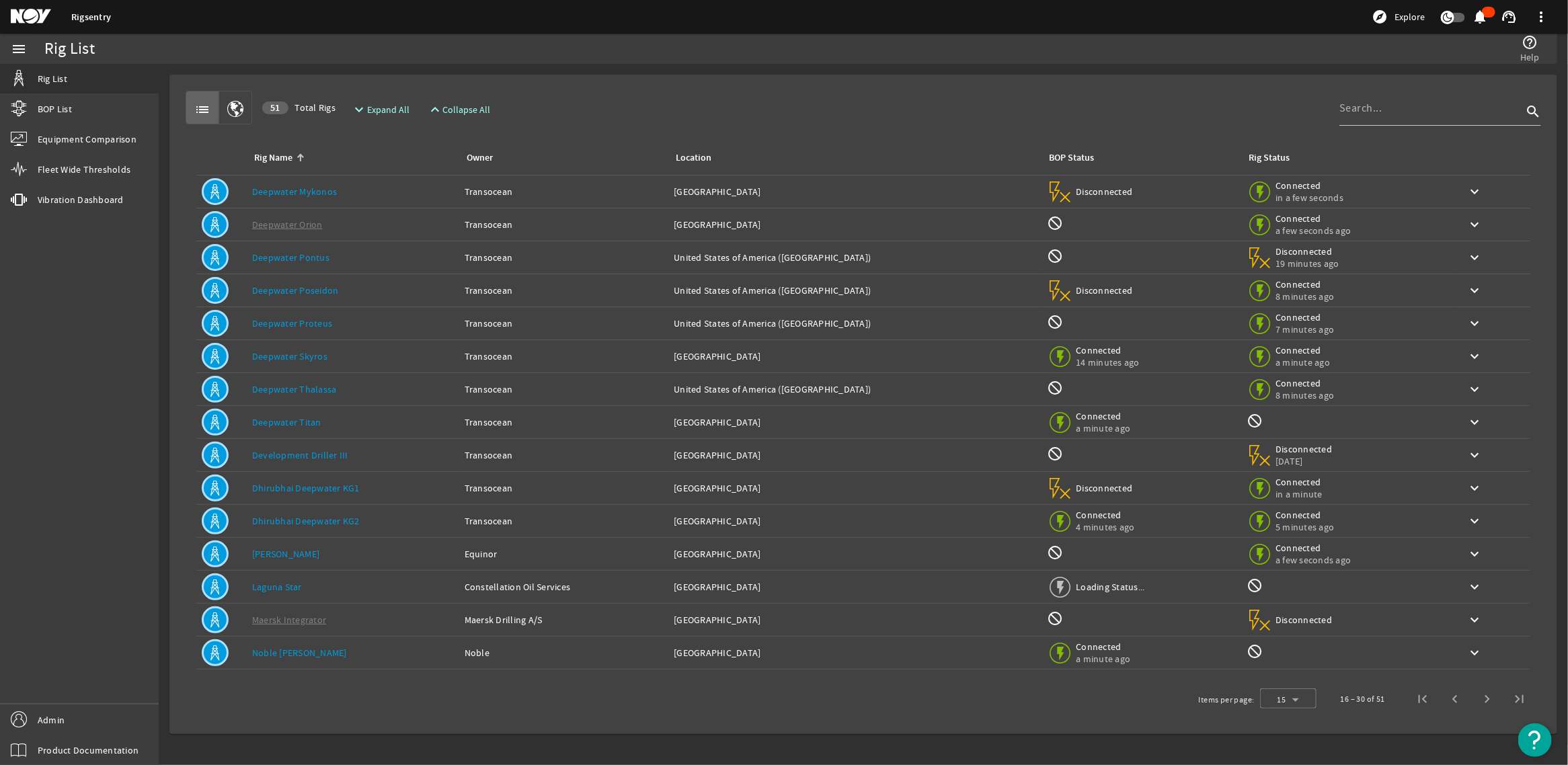
click at [1478, 703] on span "Next page" at bounding box center [1488, 699] width 33 height 33
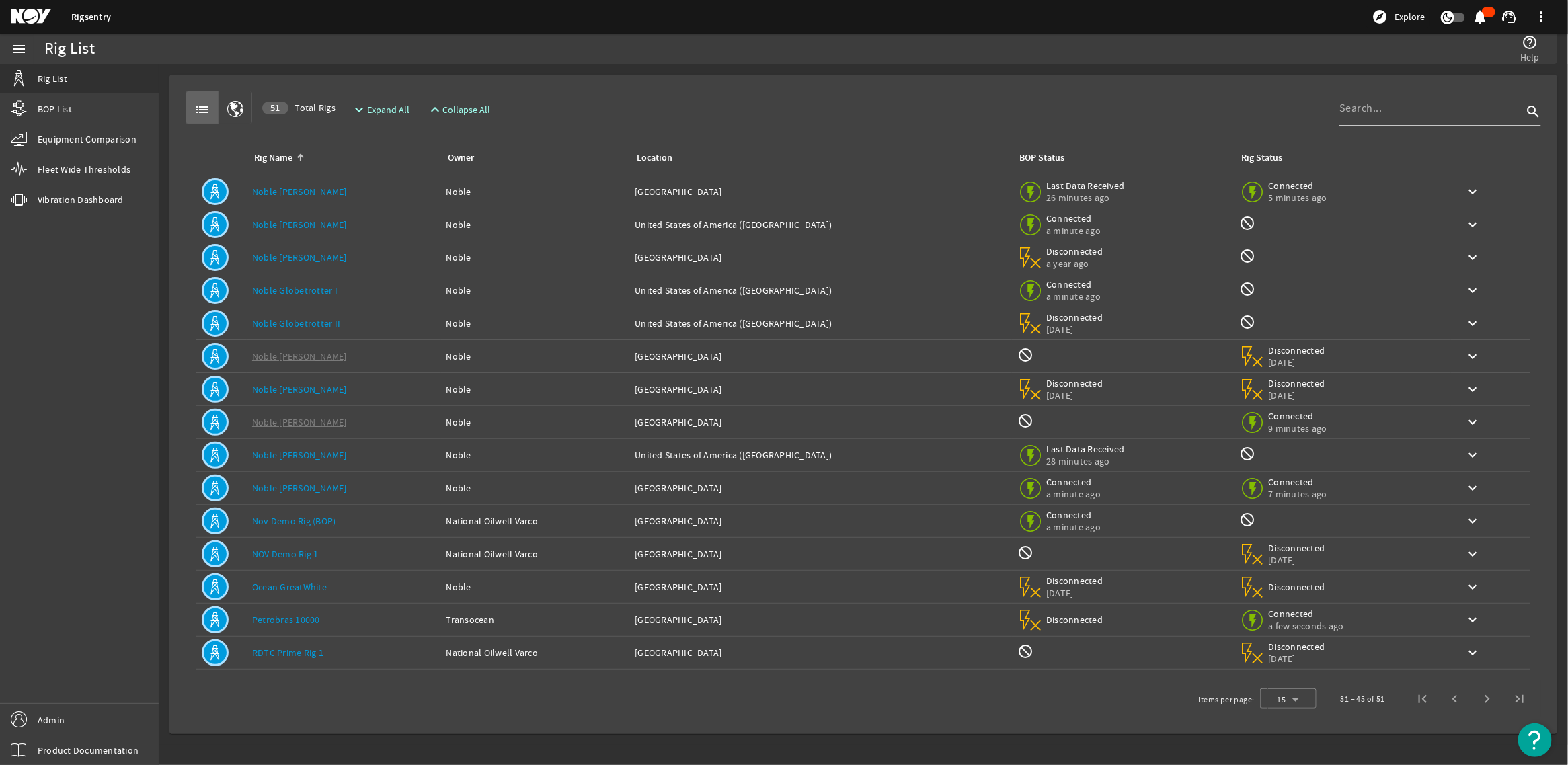
click at [309, 221] on link "Noble [PERSON_NAME]" at bounding box center [299, 224] width 95 height 12
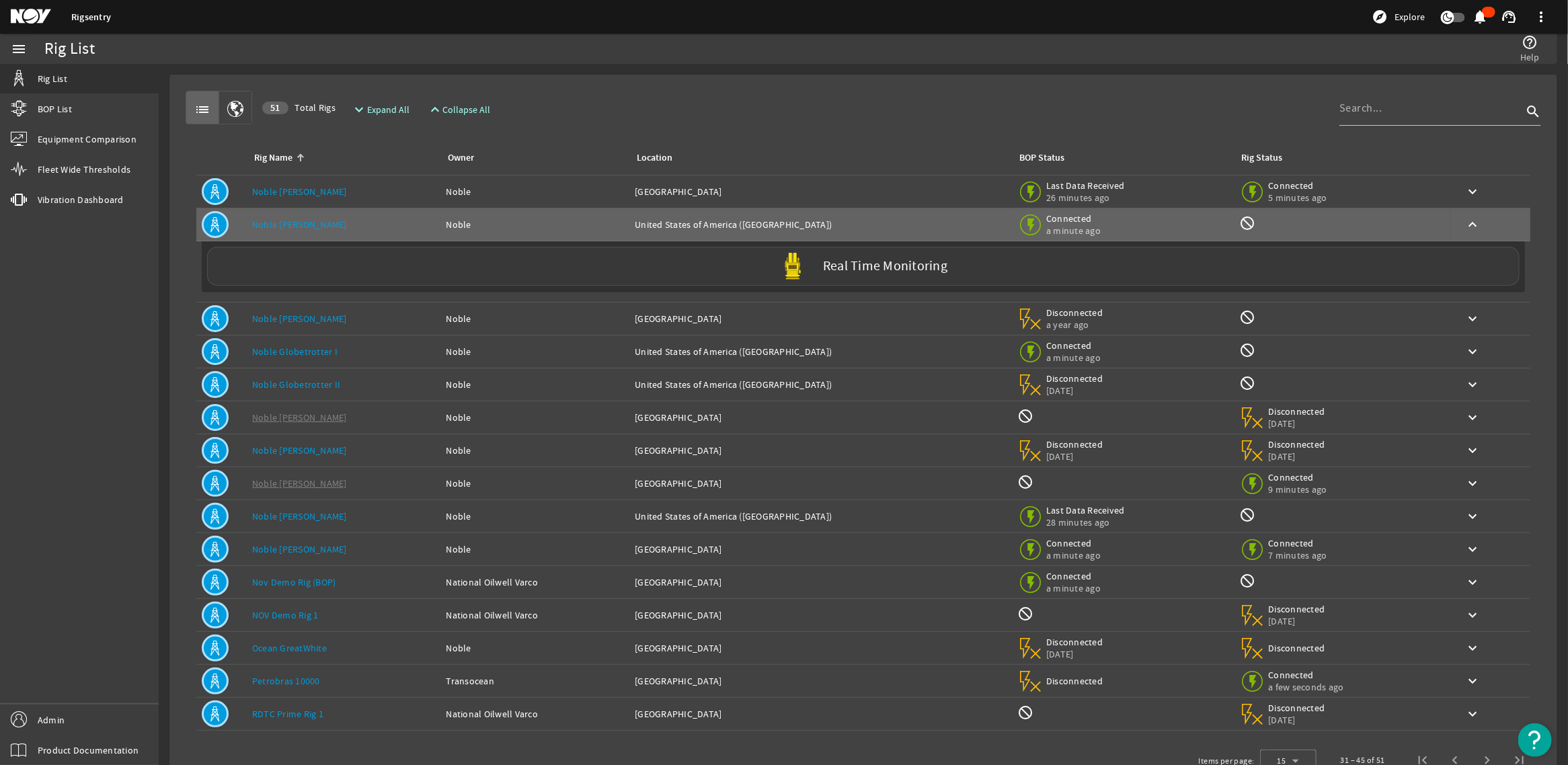
click at [469, 254] on div "Real Time Monitoring" at bounding box center [863, 266] width 1312 height 39
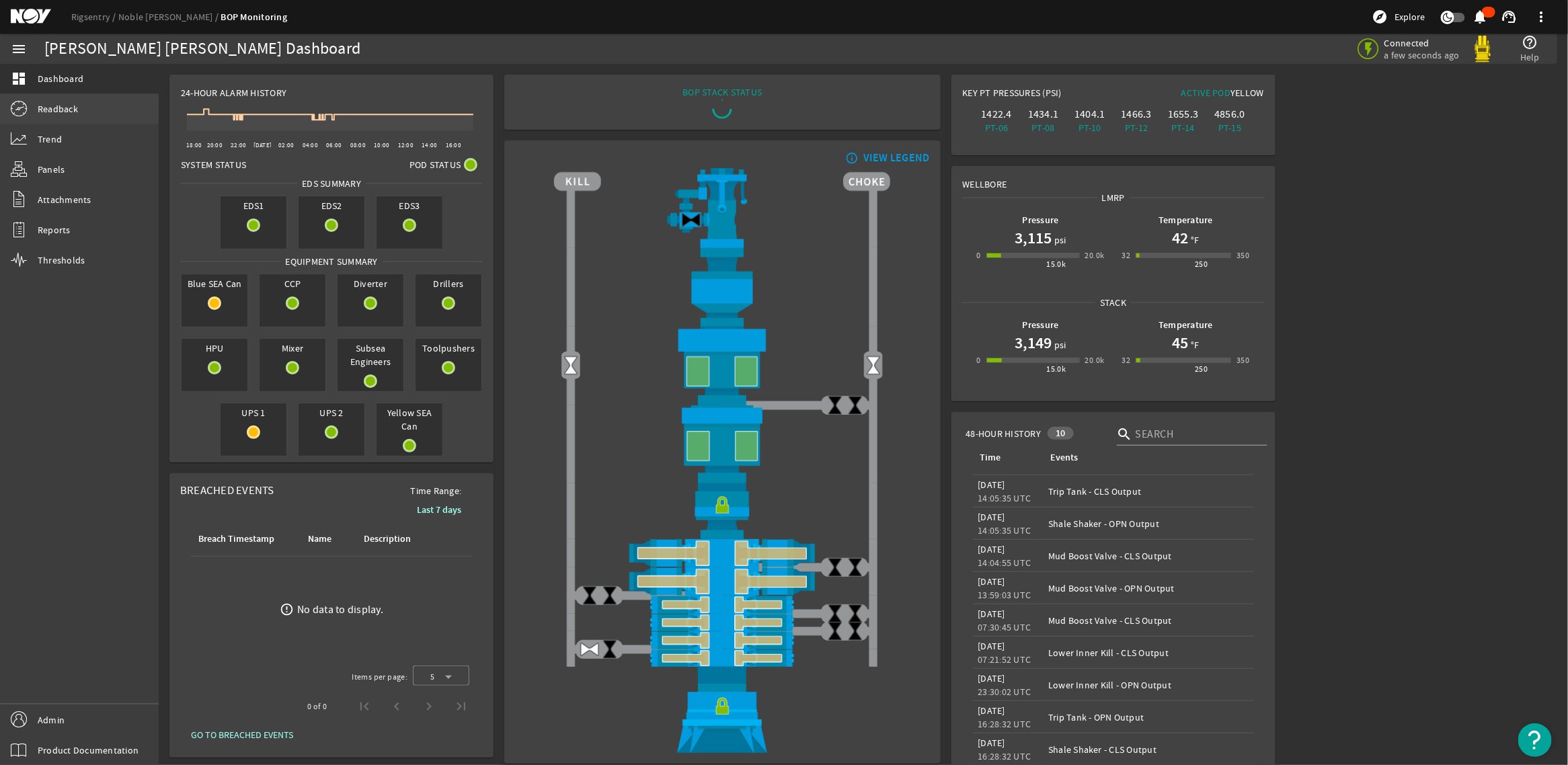
click at [14, 102] on mat-icon at bounding box center [19, 109] width 16 height 16
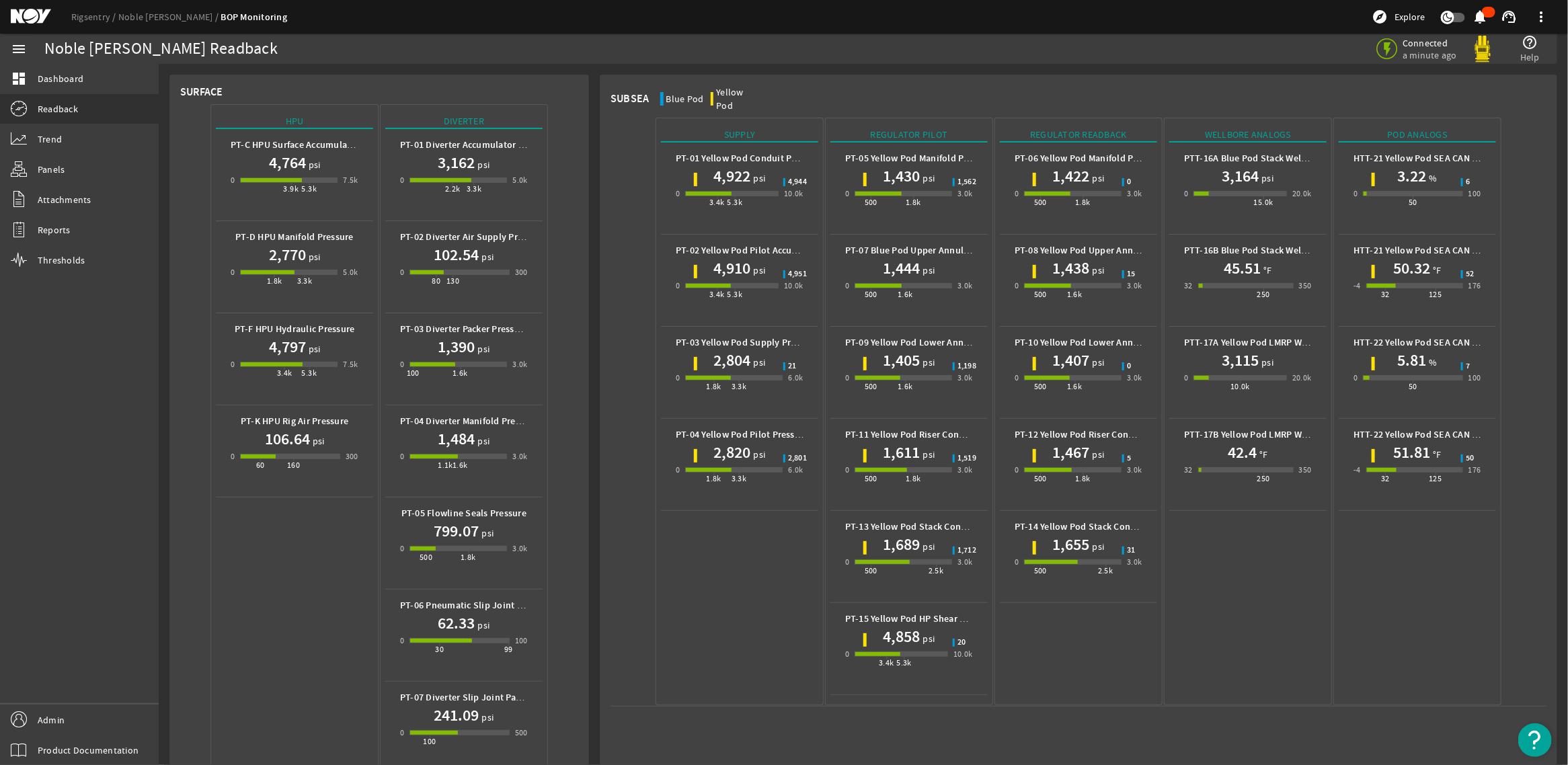
click at [67, 19] on mat-icon at bounding box center [41, 17] width 61 height 16
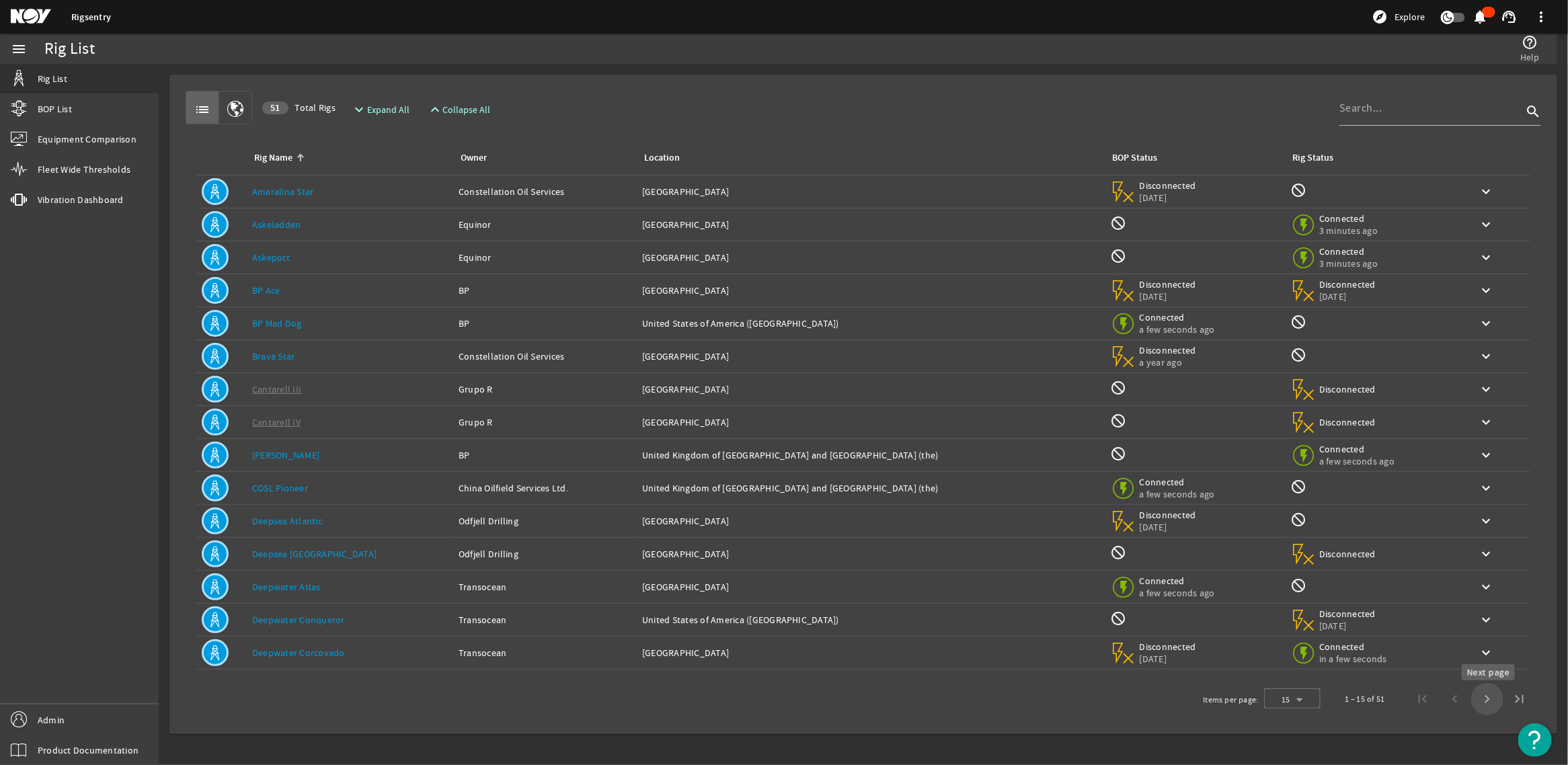
click at [1495, 704] on span "Next page" at bounding box center [1488, 699] width 33 height 33
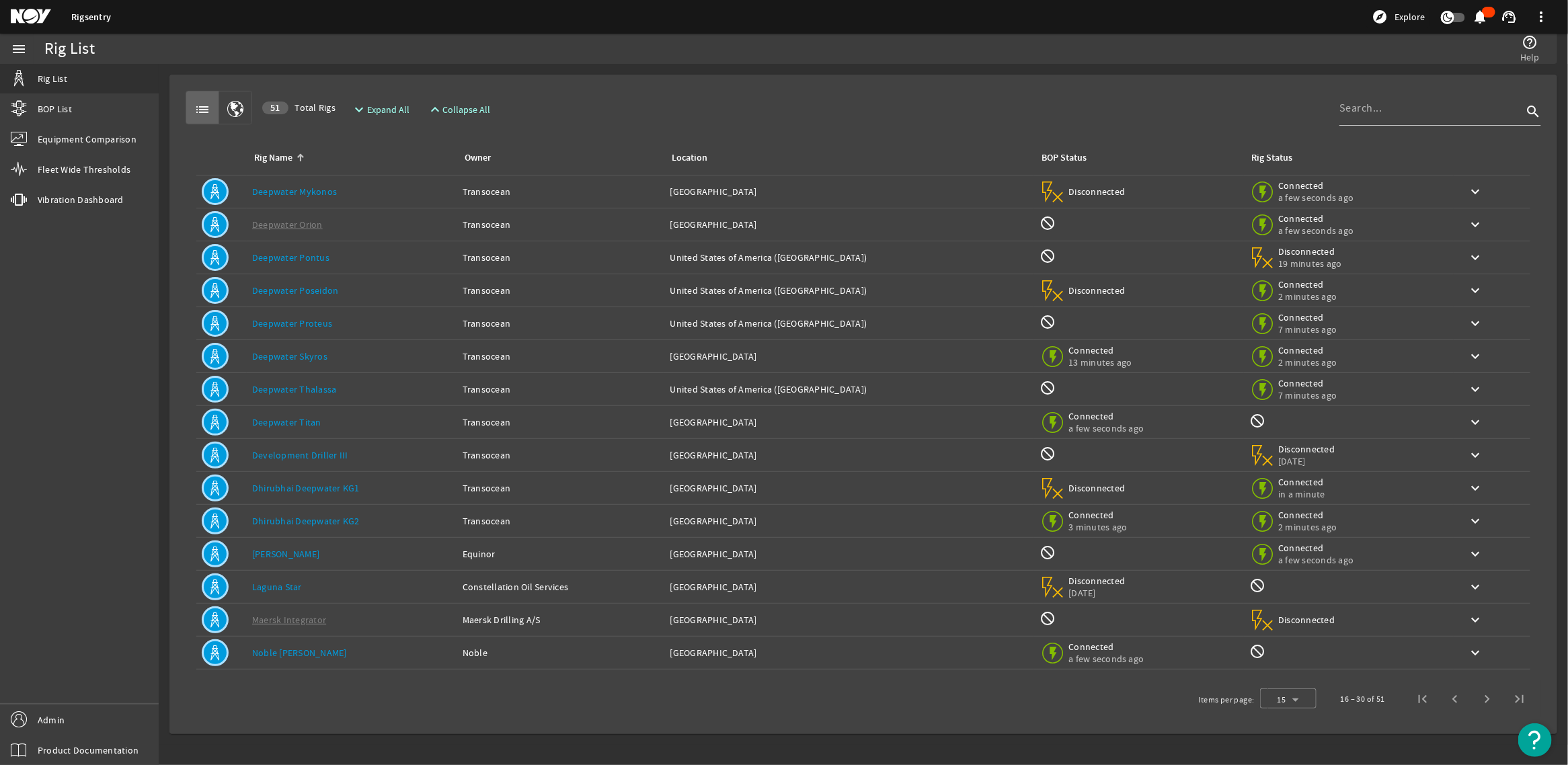
click at [356, 654] on div "Rig Name: Noble Bob Douglas" at bounding box center [352, 652] width 200 height 13
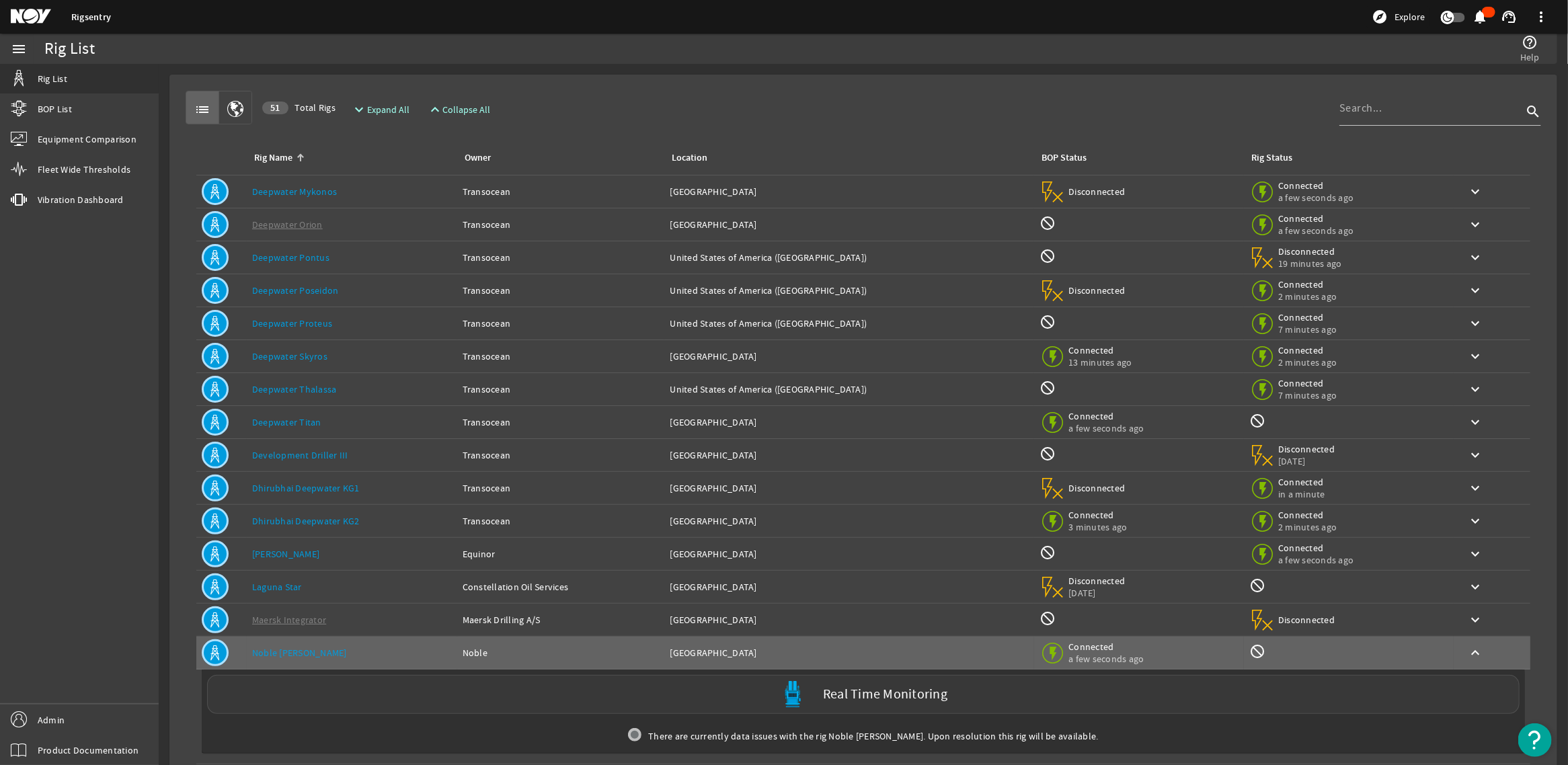
click at [1056, 701] on div "Real Time Monitoring" at bounding box center [863, 694] width 1312 height 39
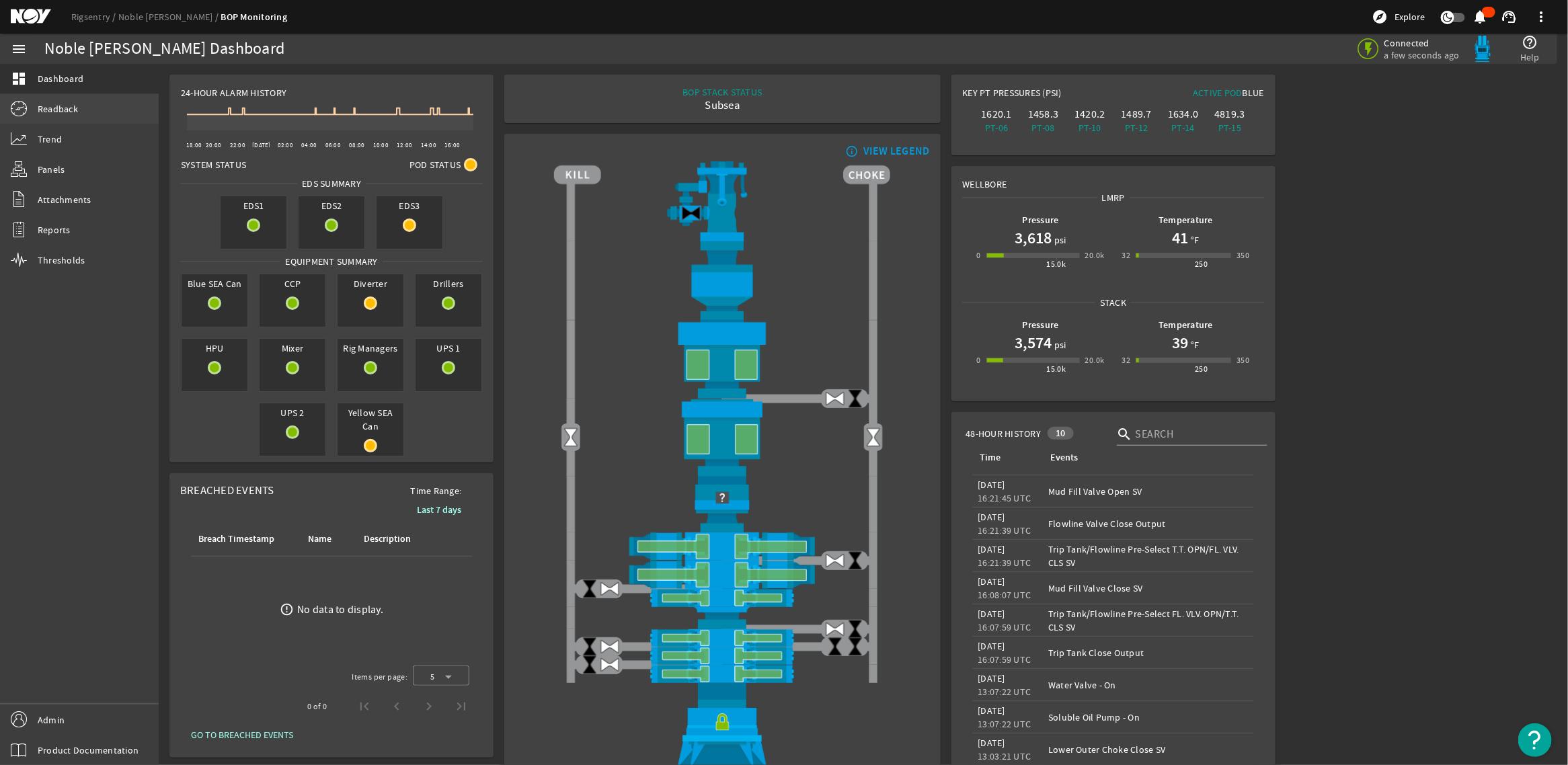
click at [18, 104] on mat-icon at bounding box center [19, 109] width 16 height 16
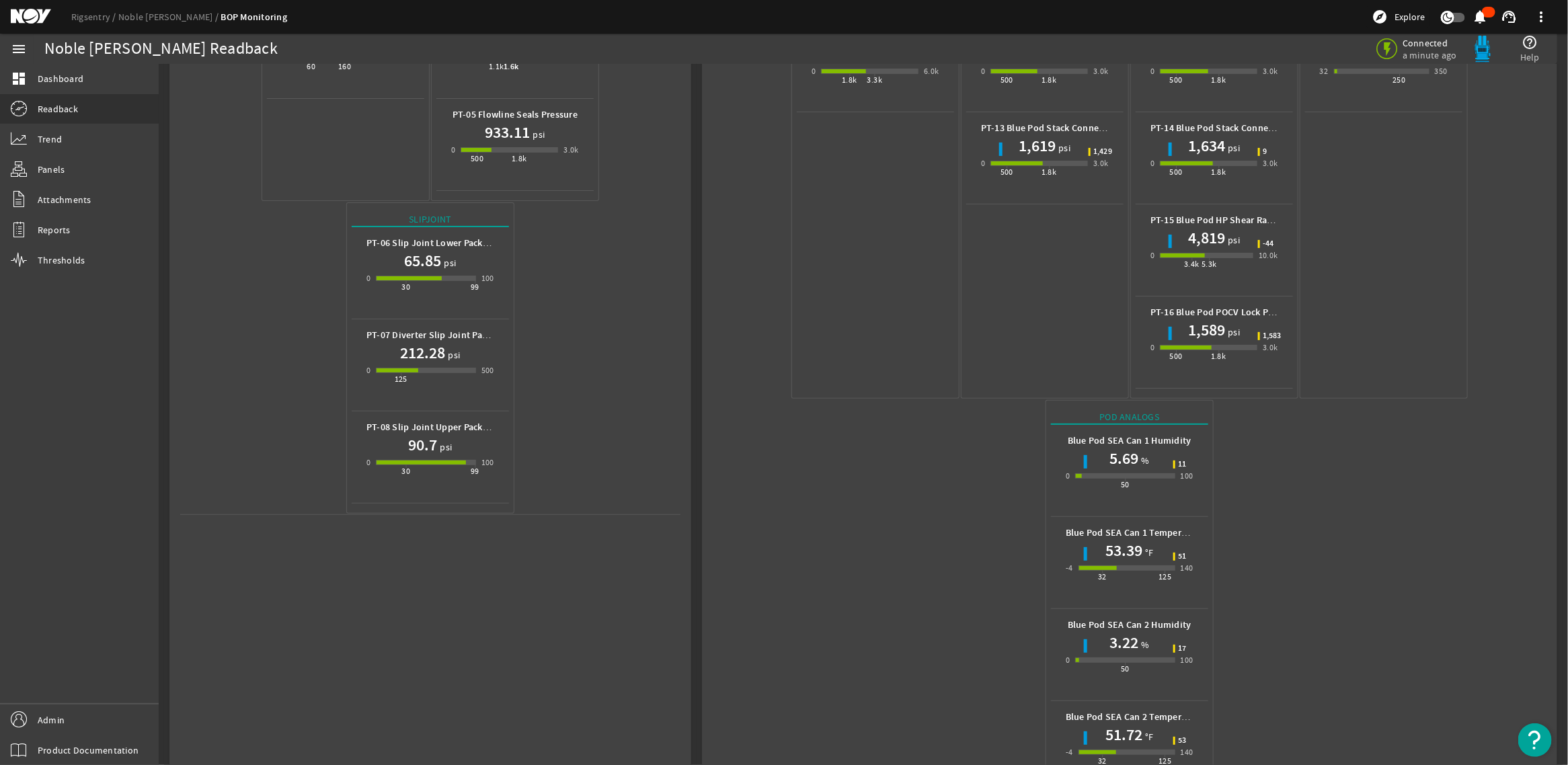
scroll to position [448, 0]
